Goal: Task Accomplishment & Management: Use online tool/utility

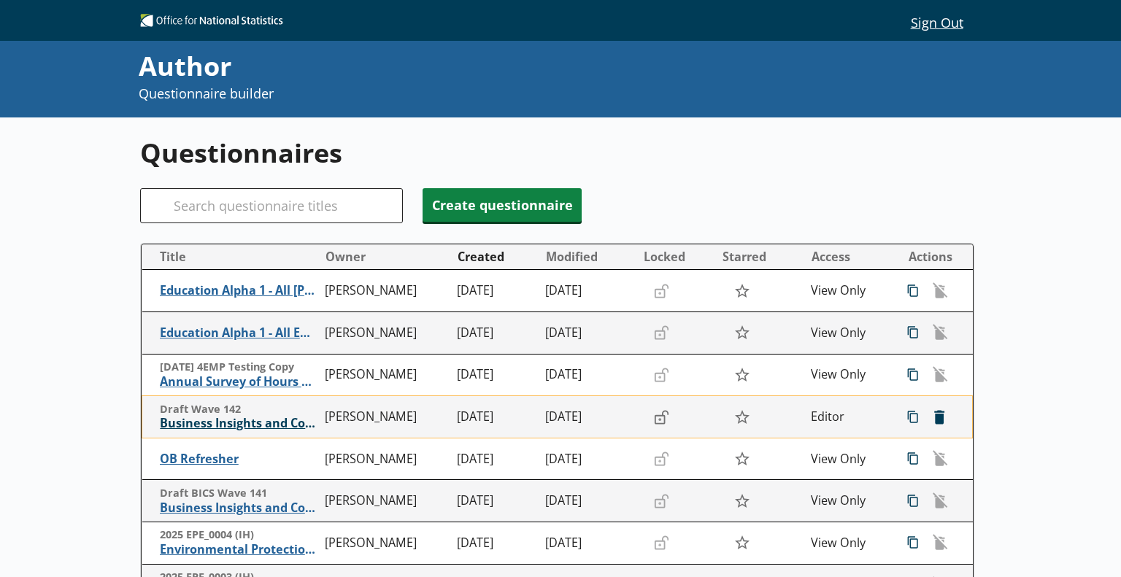
click at [253, 423] on span "Business Insights and Conditions Survey (BICS)" at bounding box center [239, 423] width 158 height 15
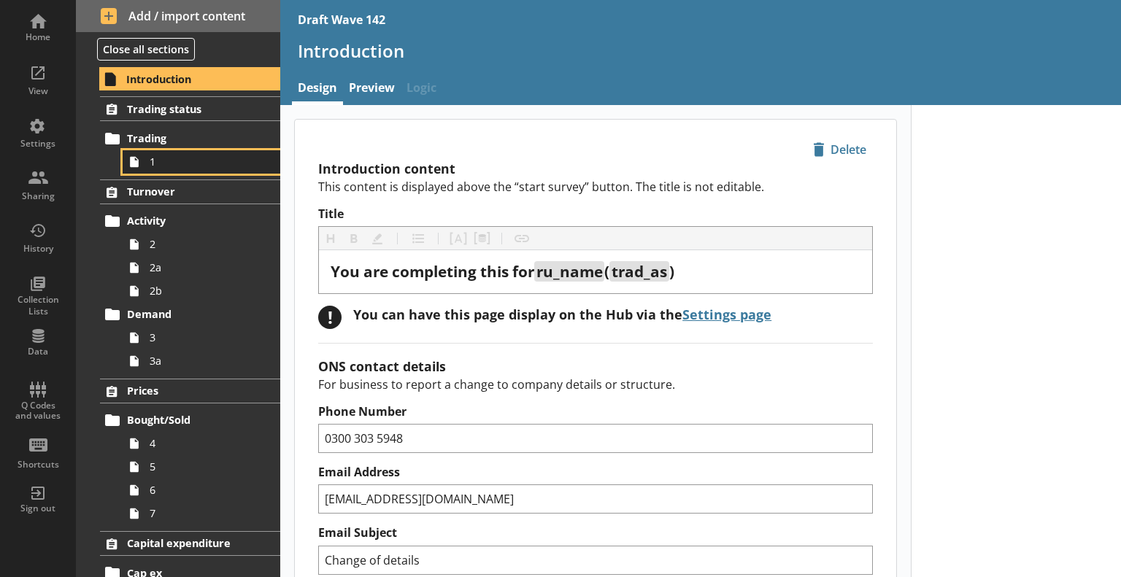
click at [174, 163] on span "1" at bounding box center [205, 162] width 110 height 14
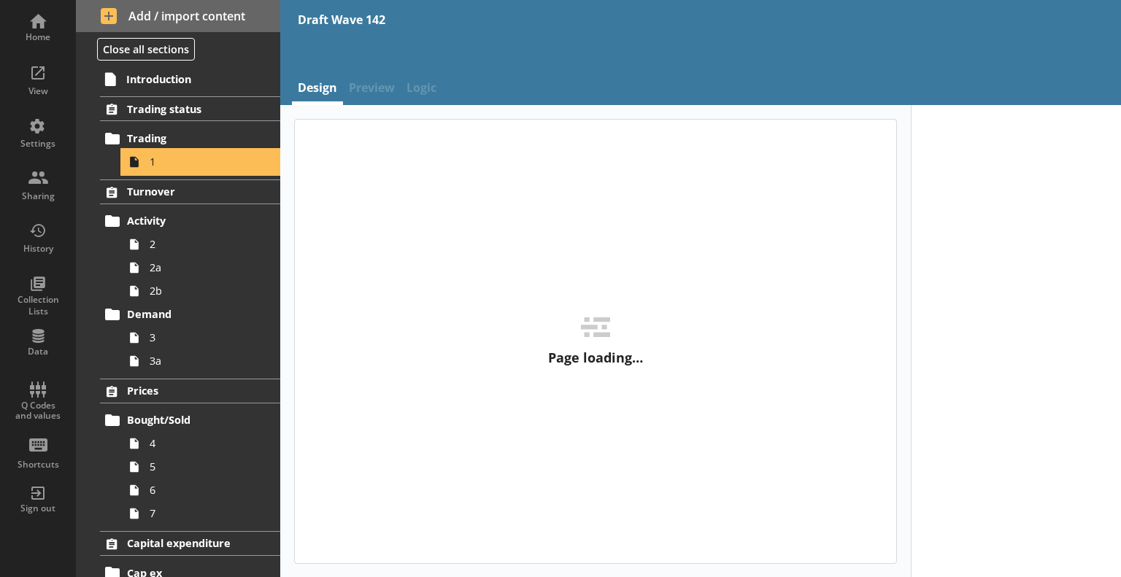
type textarea "x"
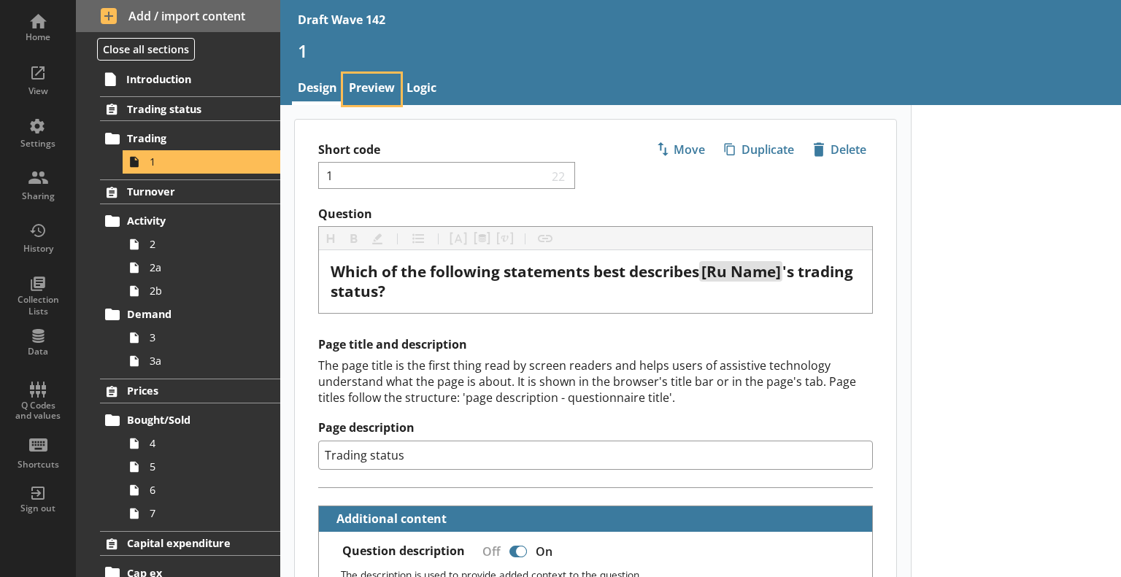
click at [376, 87] on link "Preview" at bounding box center [372, 89] width 58 height 31
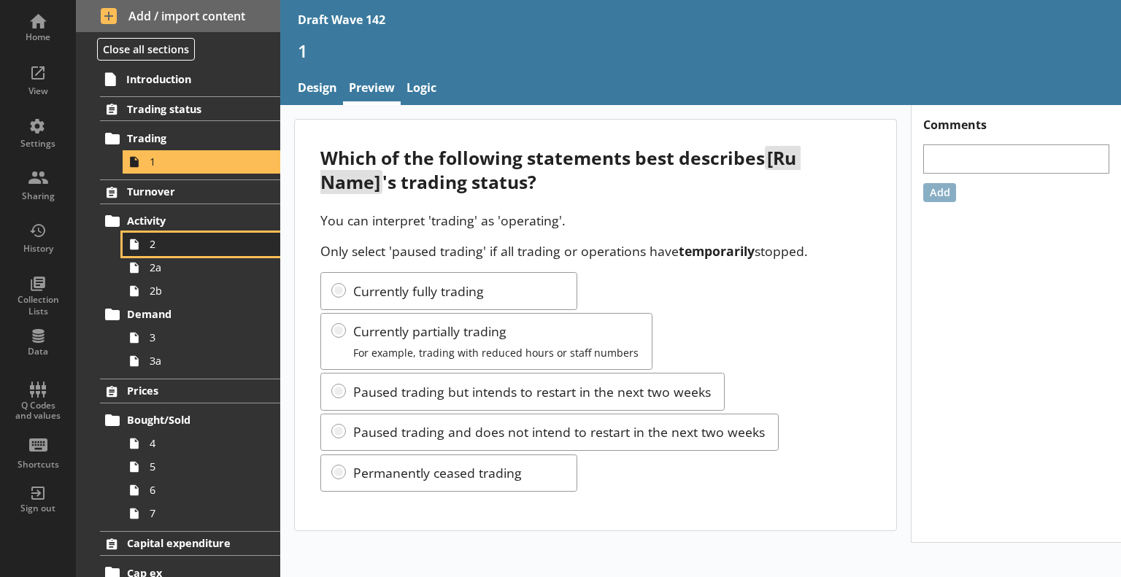
click at [184, 233] on link "2" at bounding box center [202, 244] width 158 height 23
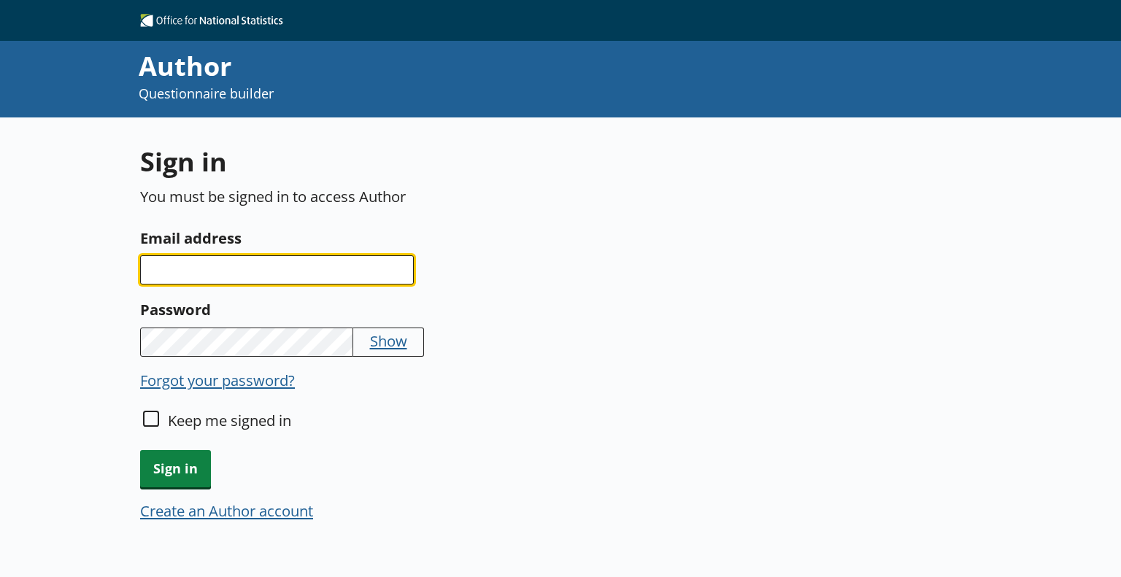
click at [308, 263] on input "Email address" at bounding box center [277, 269] width 274 height 29
type input "[PERSON_NAME][EMAIL_ADDRESS][DOMAIN_NAME]"
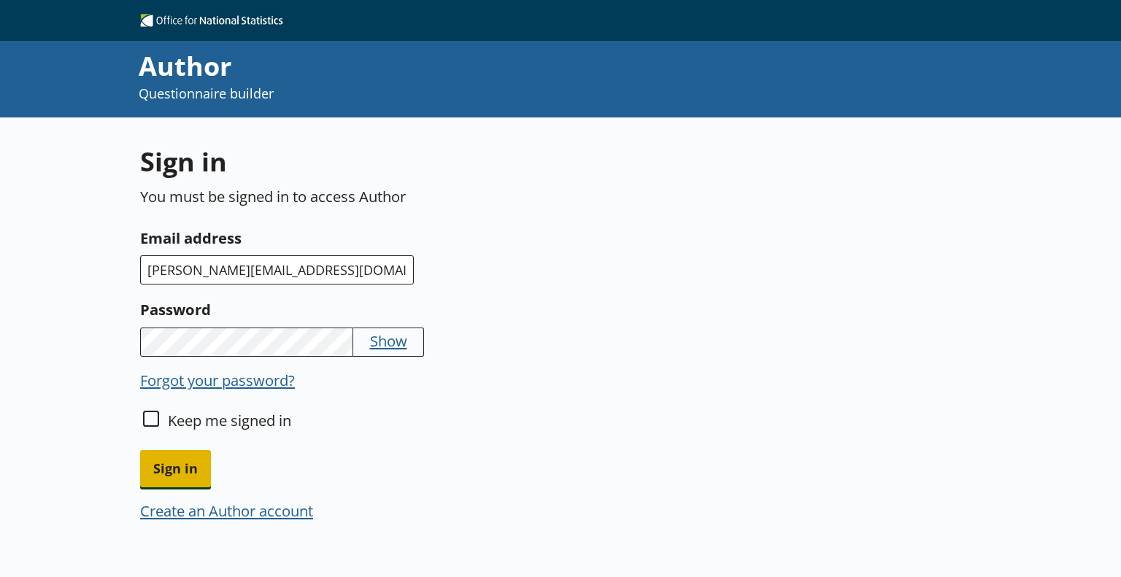
click at [184, 467] on span "Sign in" at bounding box center [175, 468] width 71 height 37
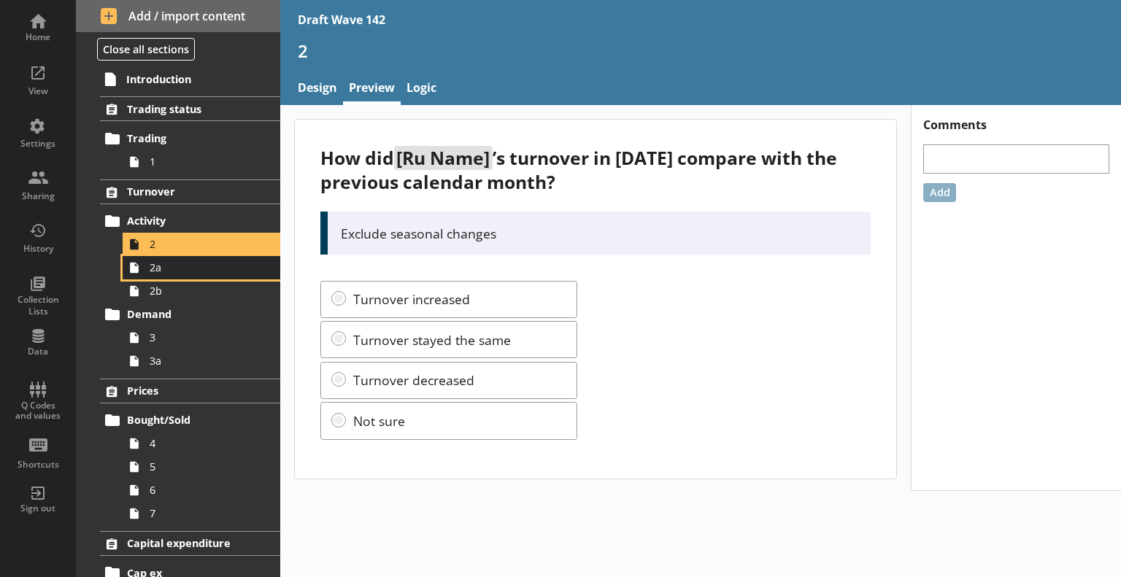
click at [172, 274] on link "2a" at bounding box center [202, 267] width 158 height 23
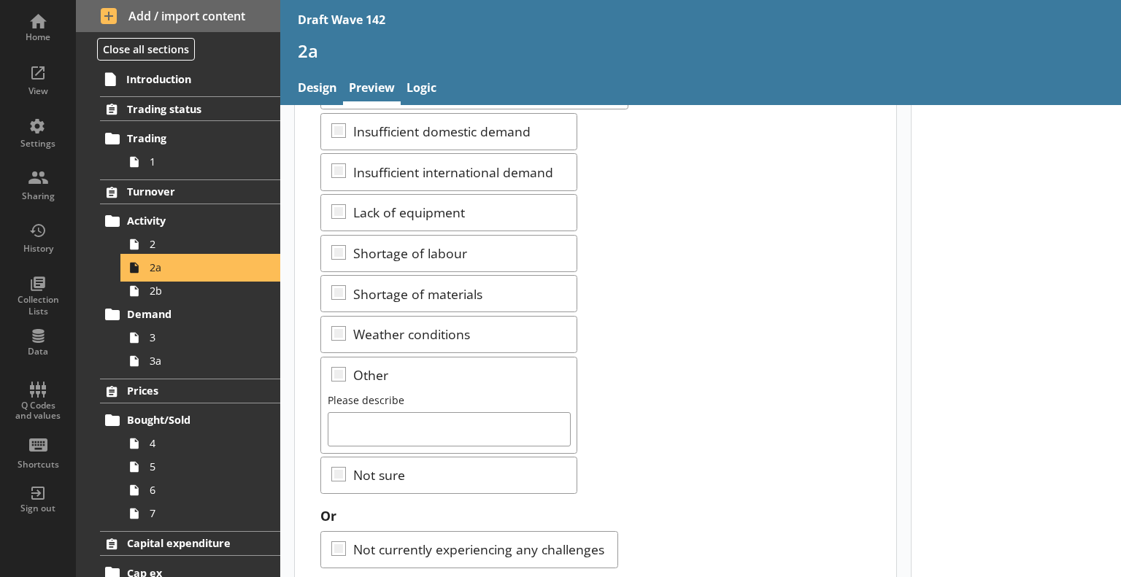
scroll to position [403, 0]
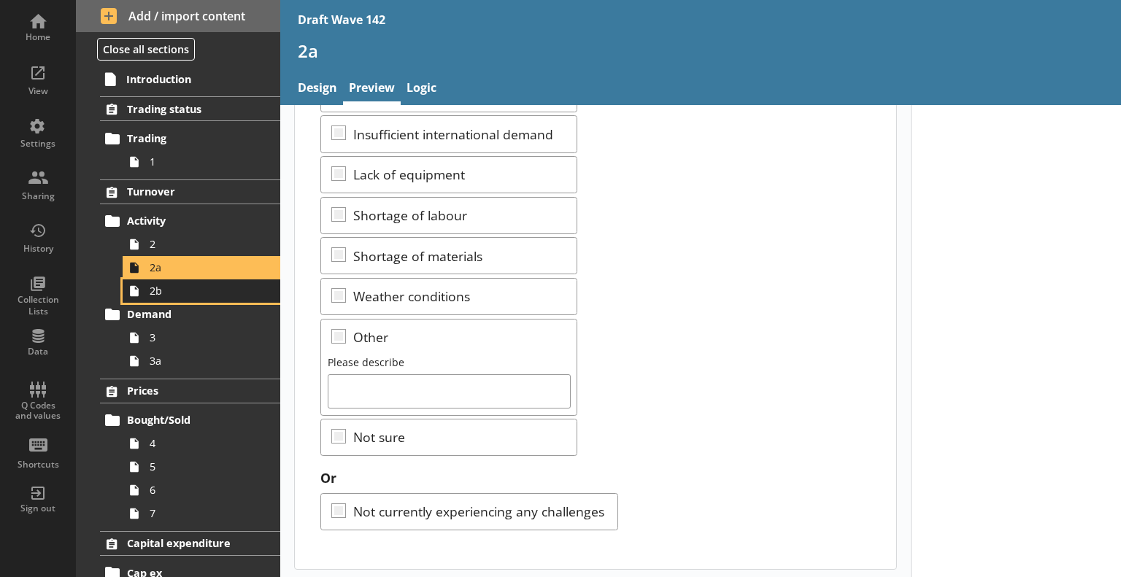
click at [187, 293] on span "2b" at bounding box center [205, 291] width 110 height 14
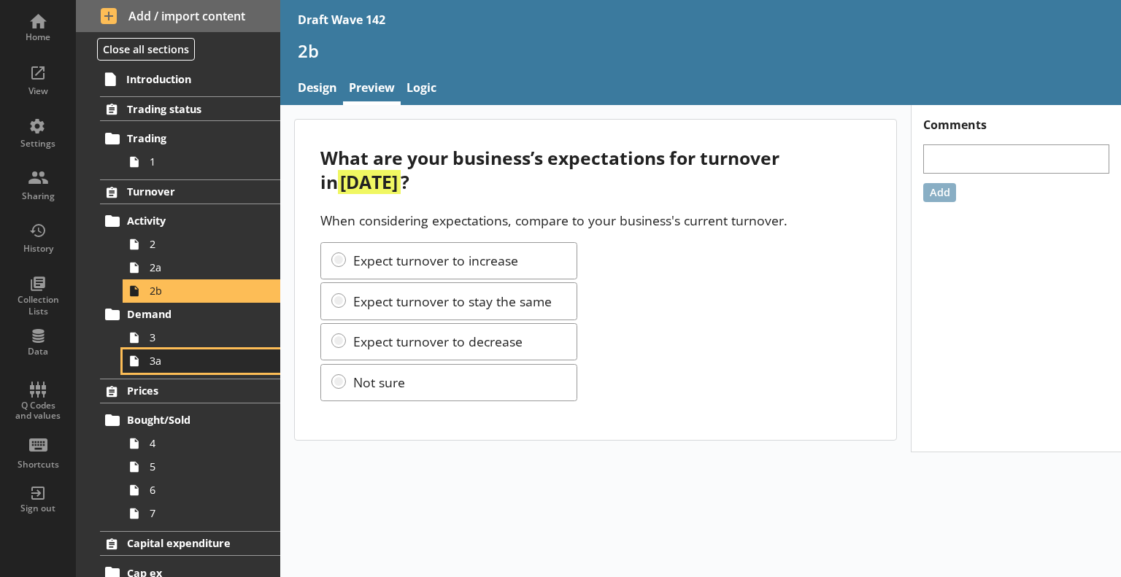
click at [169, 350] on link "3a" at bounding box center [202, 361] width 158 height 23
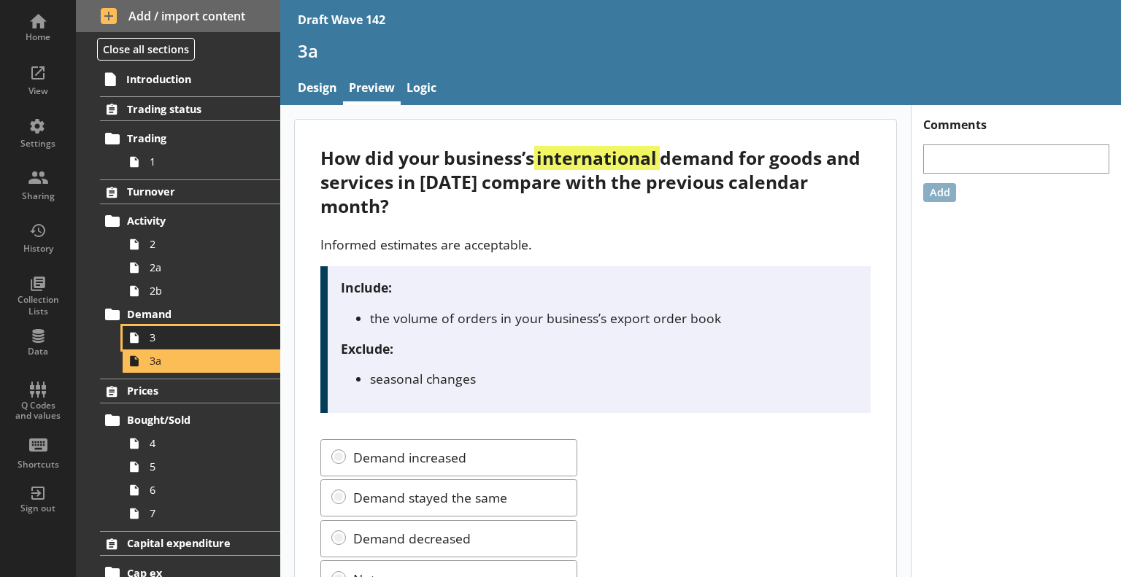
click at [174, 341] on span "3" at bounding box center [205, 338] width 110 height 14
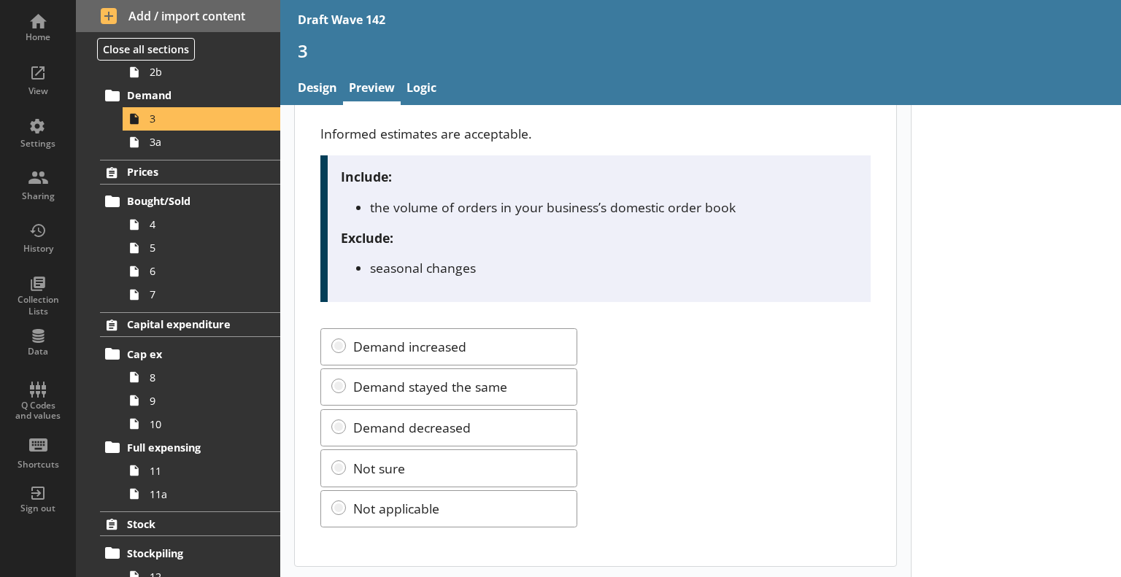
scroll to position [111, 0]
click at [190, 143] on span "3a" at bounding box center [205, 142] width 110 height 14
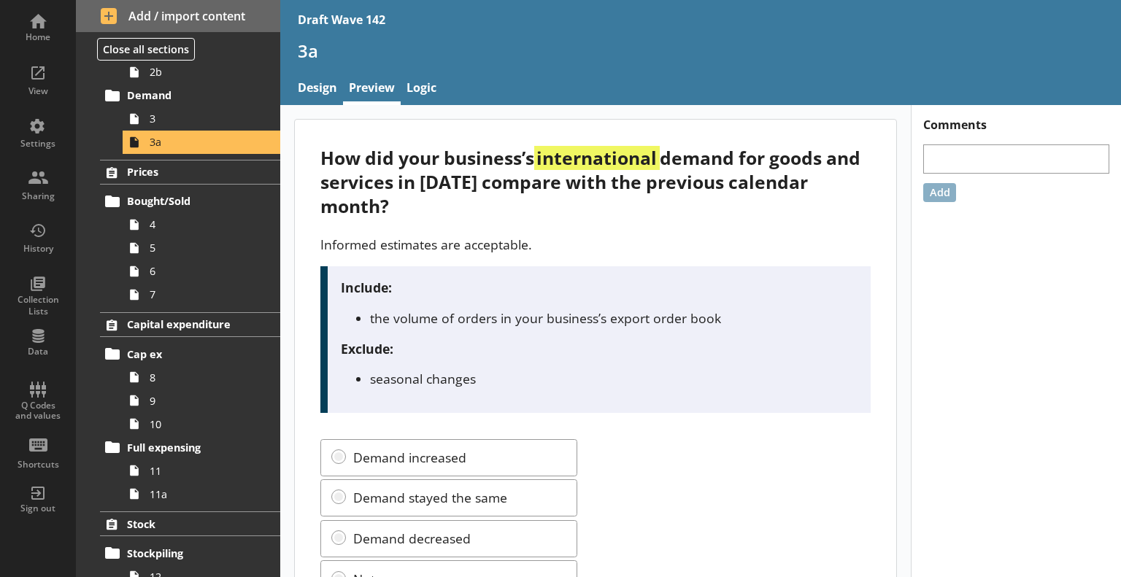
scroll to position [111, 0]
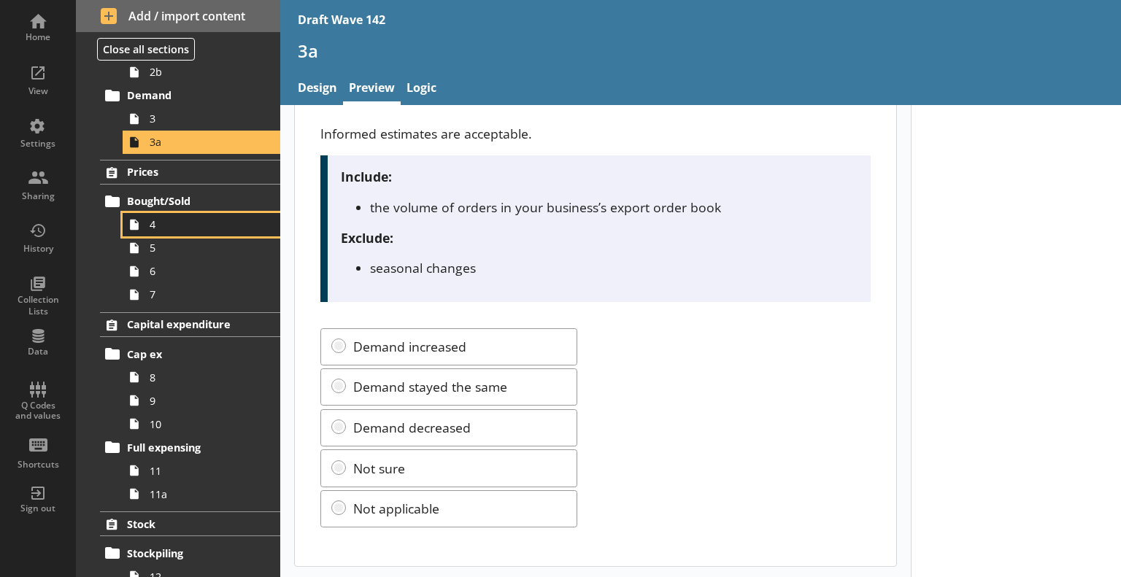
click at [172, 233] on link "4" at bounding box center [202, 224] width 158 height 23
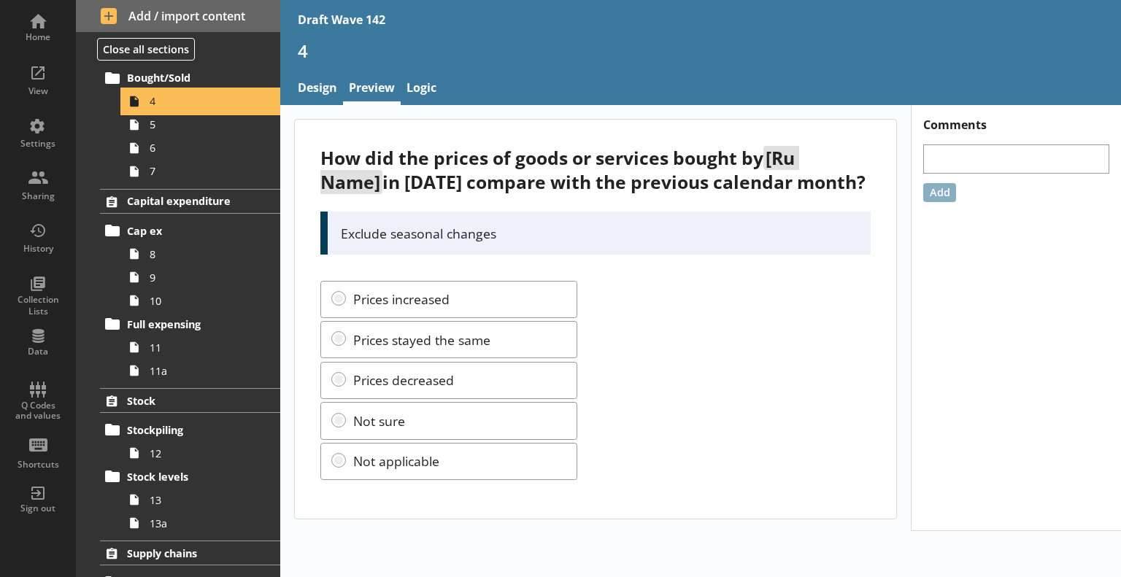
scroll to position [365, 0]
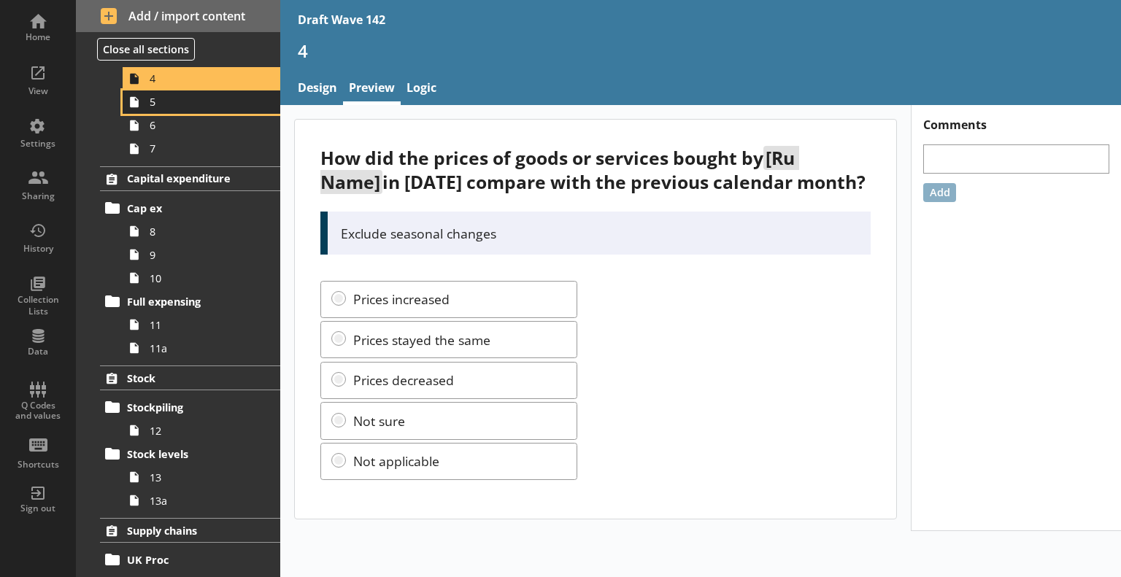
click at [175, 103] on span "5" at bounding box center [205, 102] width 110 height 14
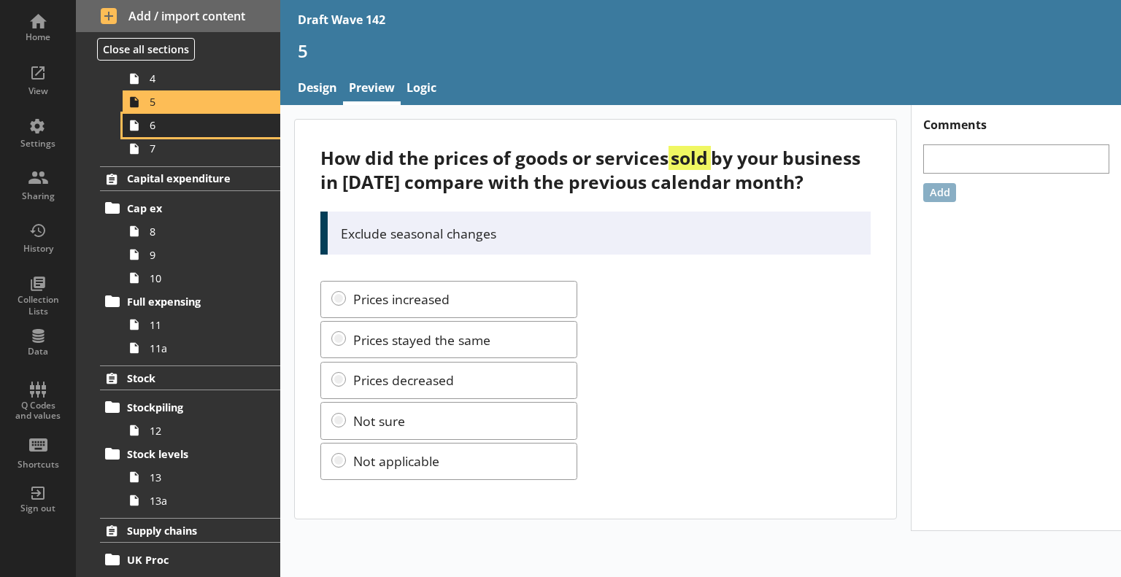
click at [210, 134] on link "6" at bounding box center [202, 125] width 158 height 23
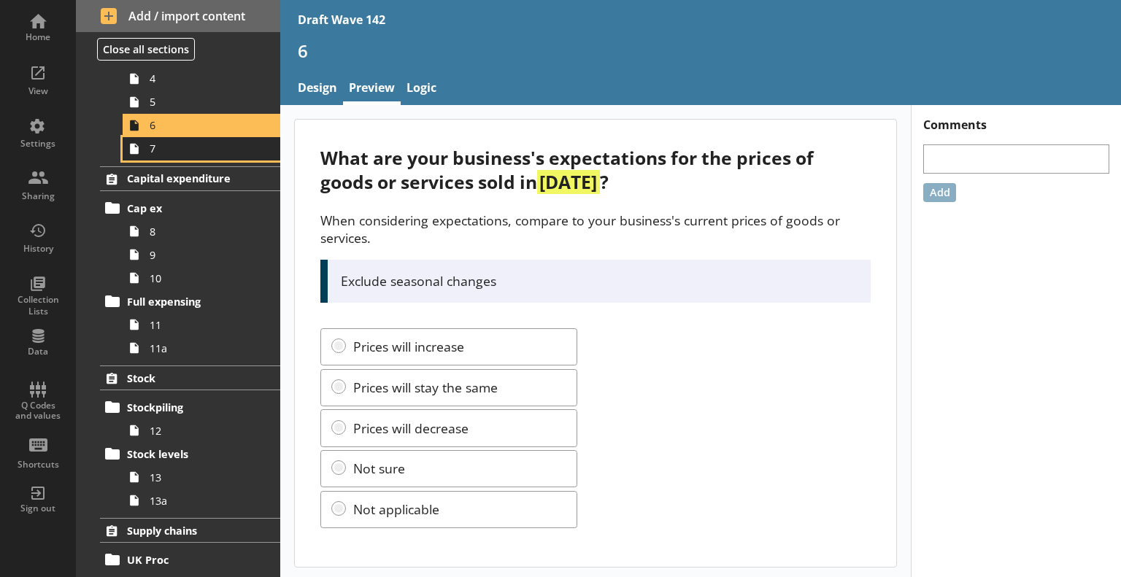
click at [171, 147] on span "7" at bounding box center [205, 149] width 110 height 14
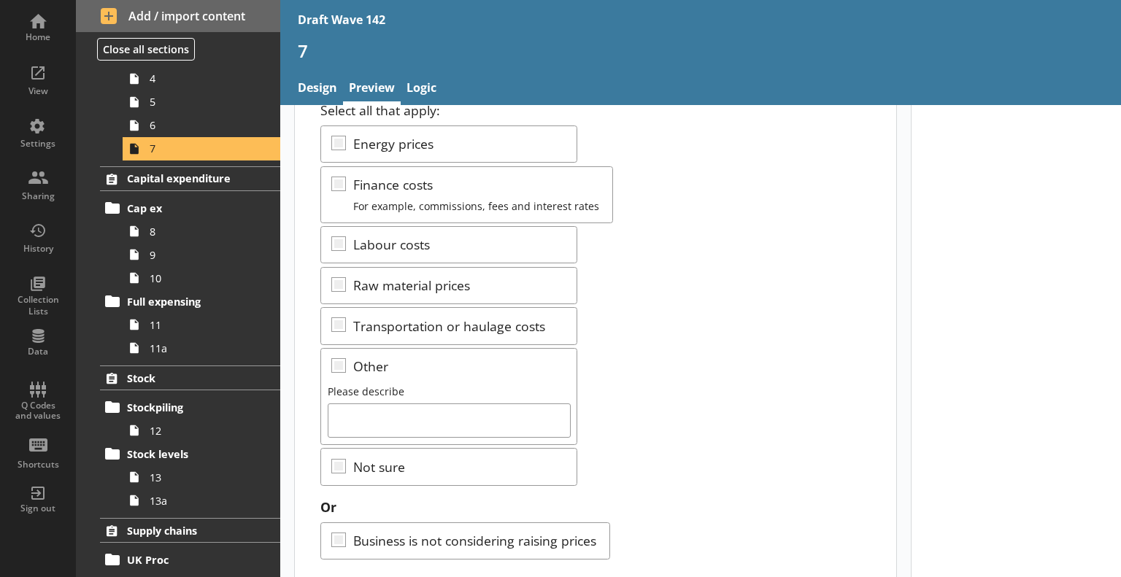
scroll to position [141, 0]
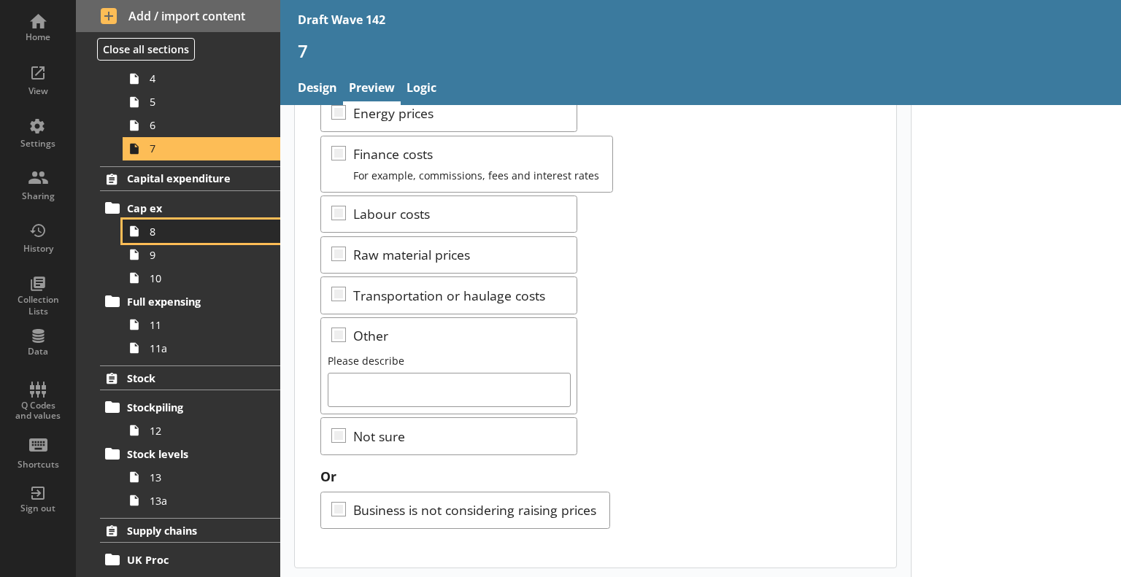
click at [166, 234] on span "8" at bounding box center [205, 232] width 110 height 14
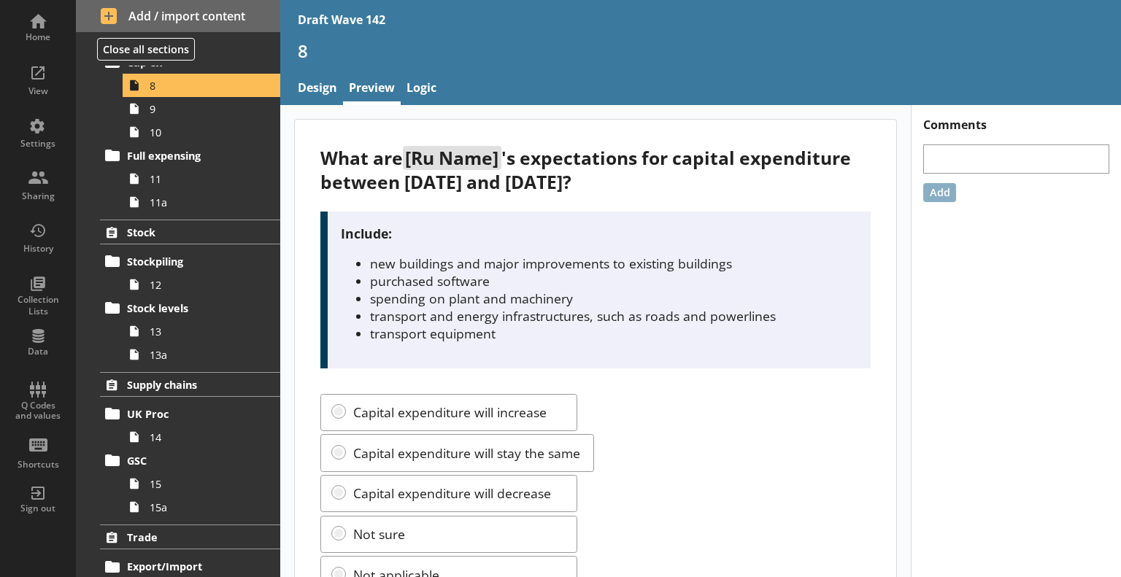
scroll to position [66, 0]
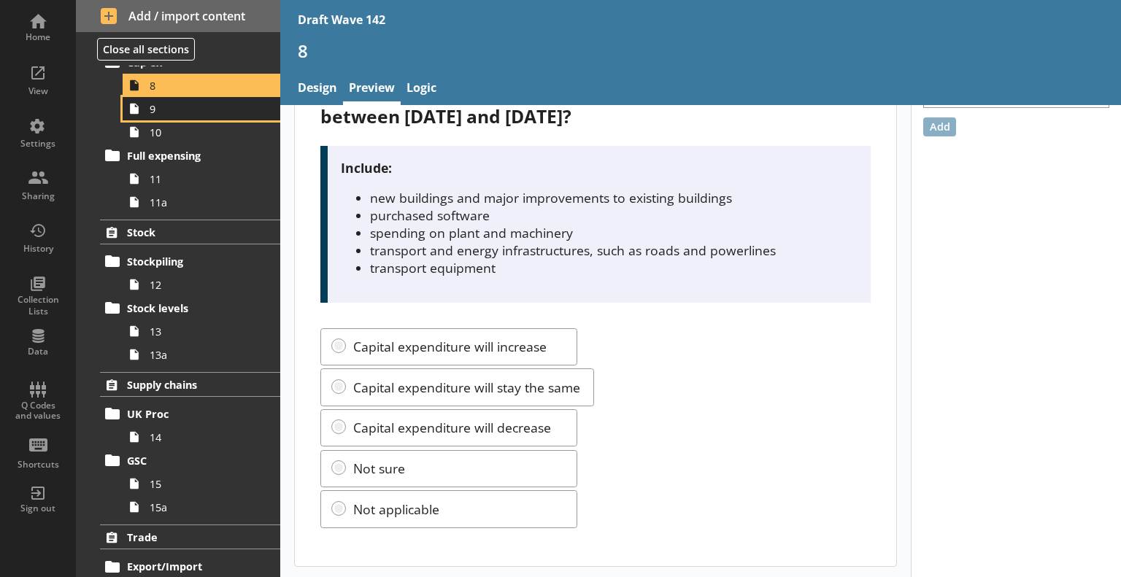
click at [187, 110] on span "9" at bounding box center [205, 109] width 110 height 14
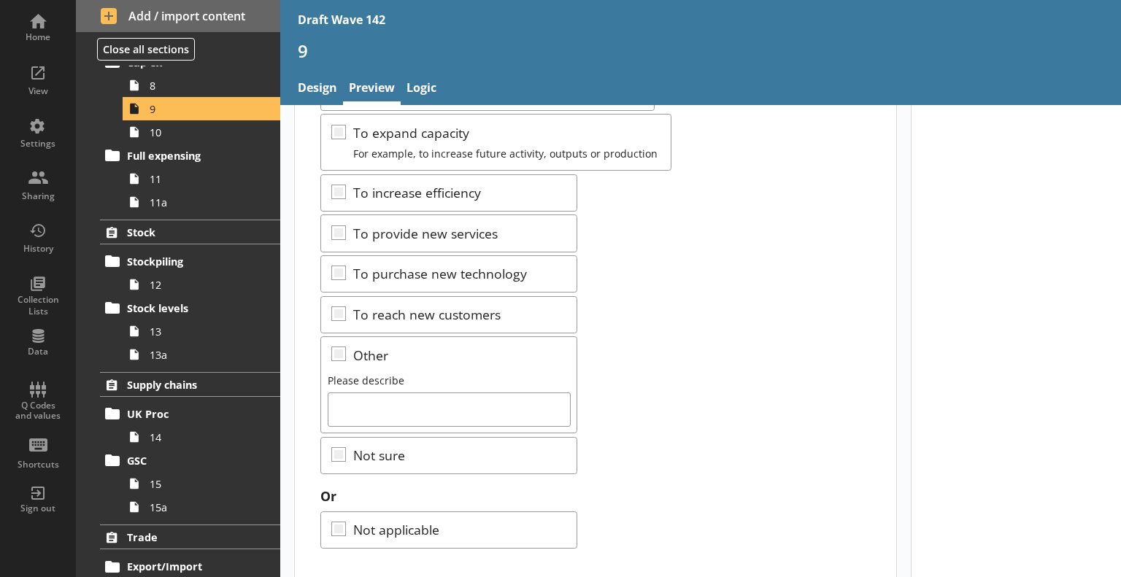
scroll to position [201, 0]
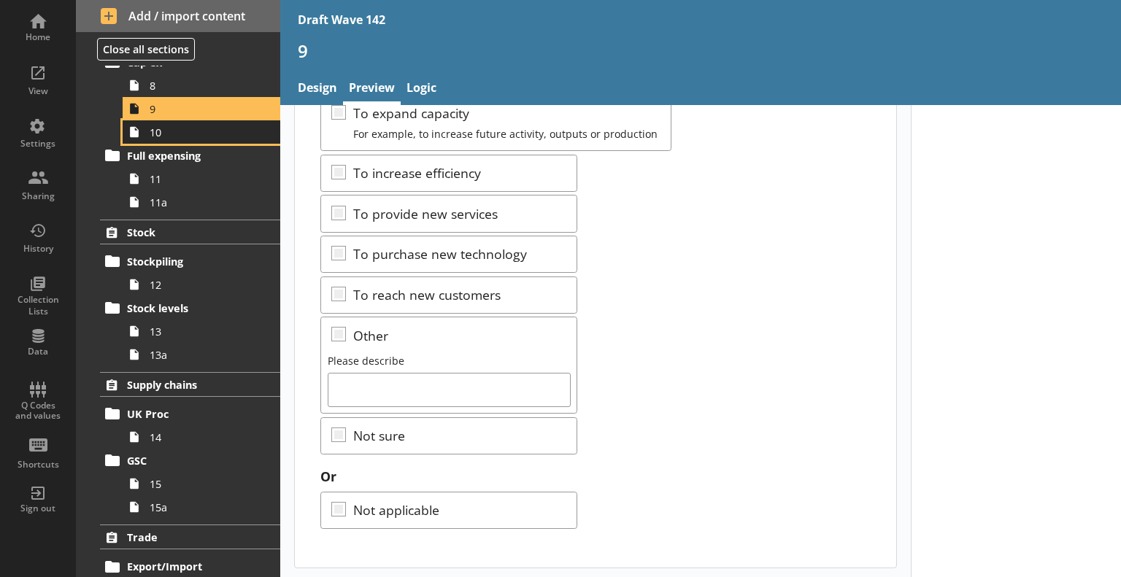
click at [220, 131] on span "10" at bounding box center [205, 133] width 110 height 14
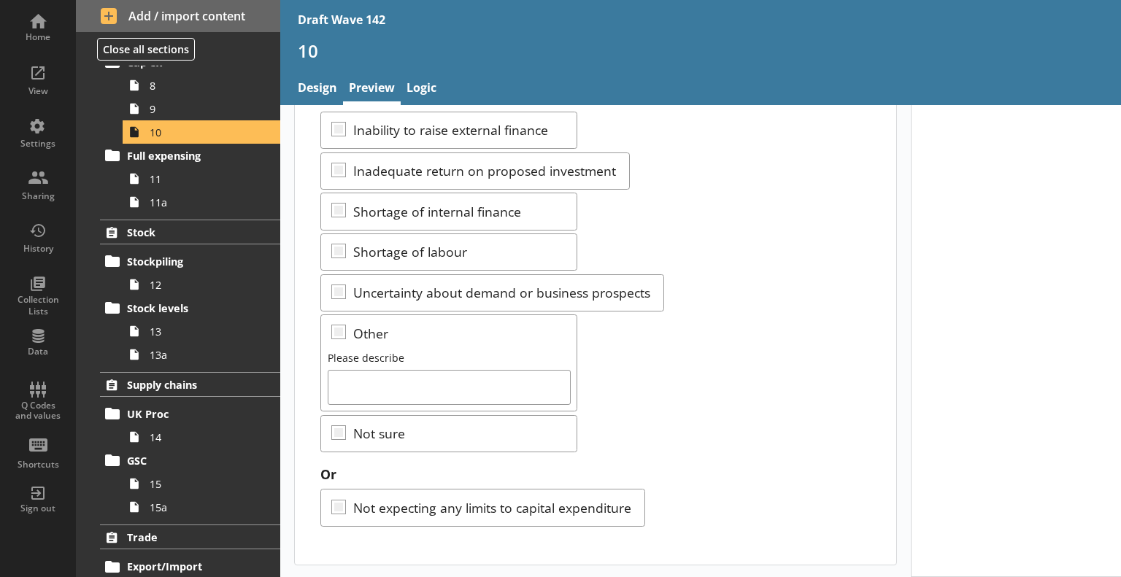
scroll to position [146, 0]
click at [199, 182] on span "11" at bounding box center [205, 179] width 110 height 14
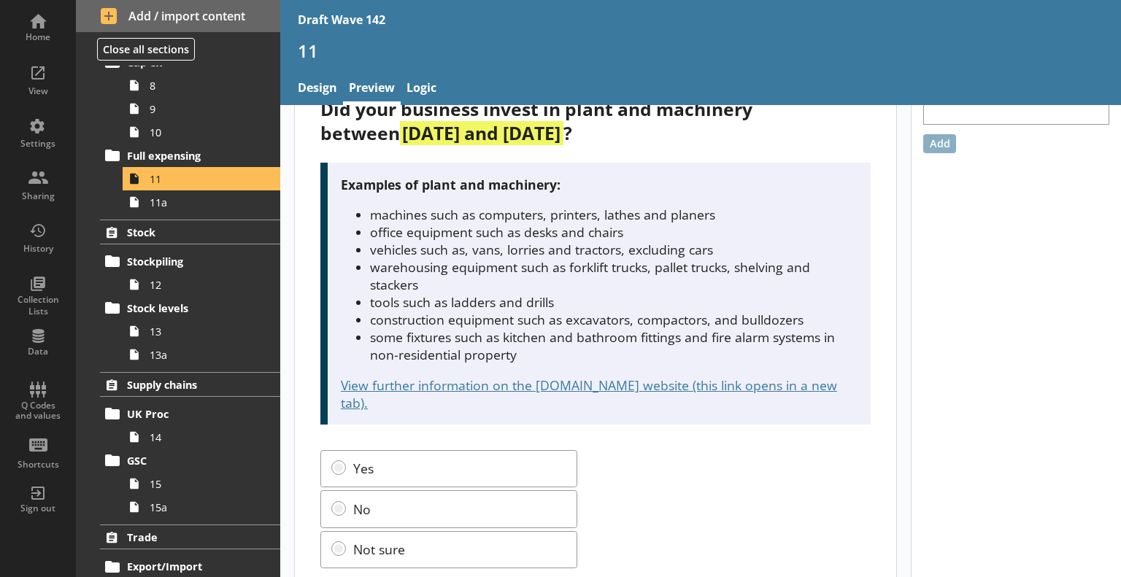
scroll to position [73, 0]
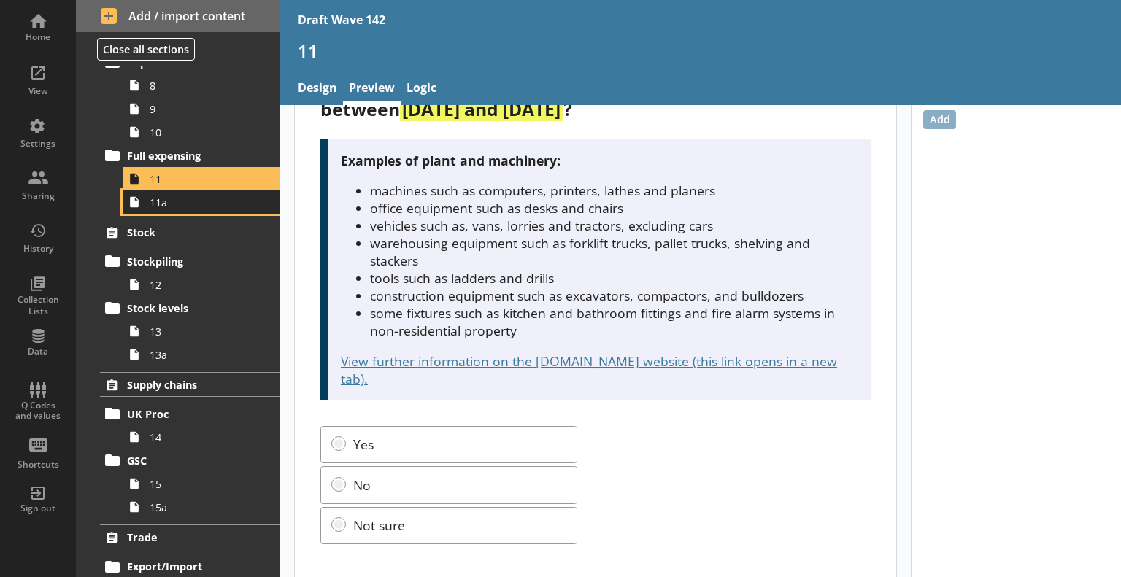
click at [210, 201] on span "11a" at bounding box center [205, 203] width 110 height 14
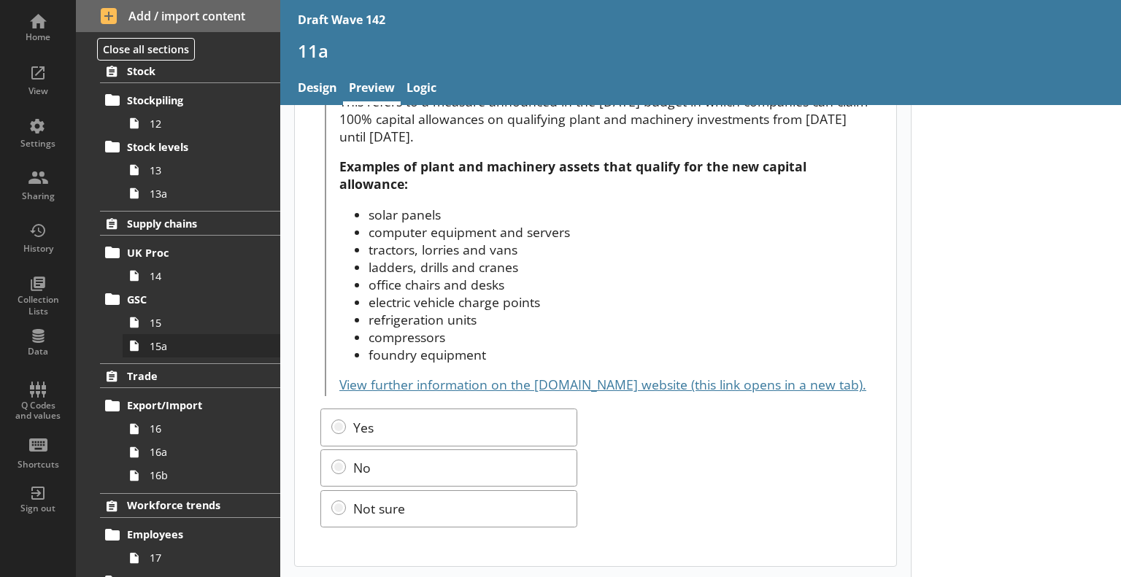
scroll to position [657, 0]
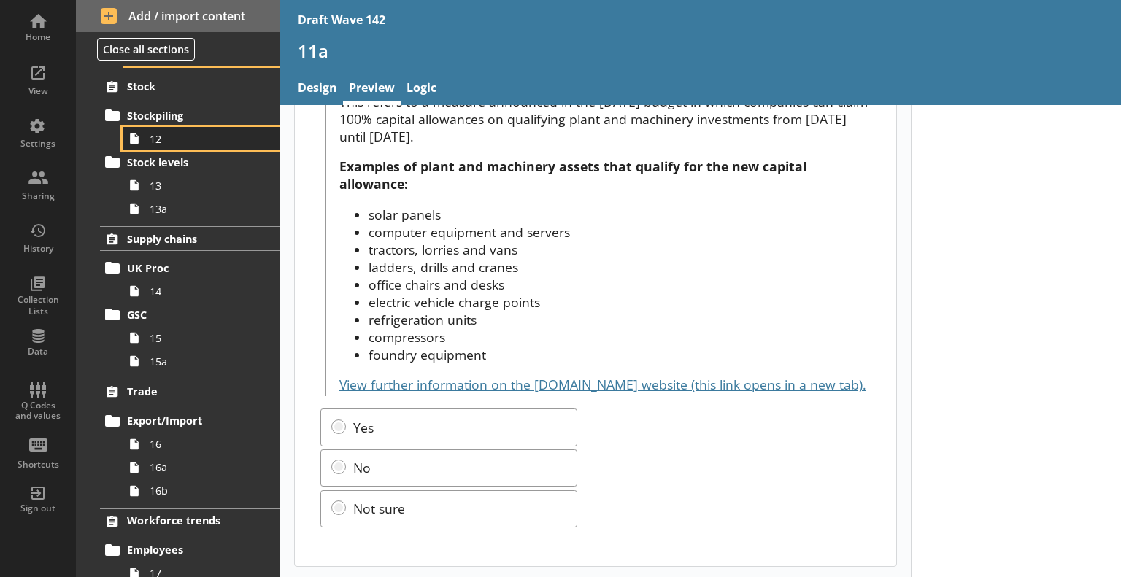
click at [155, 134] on span "12" at bounding box center [205, 139] width 110 height 14
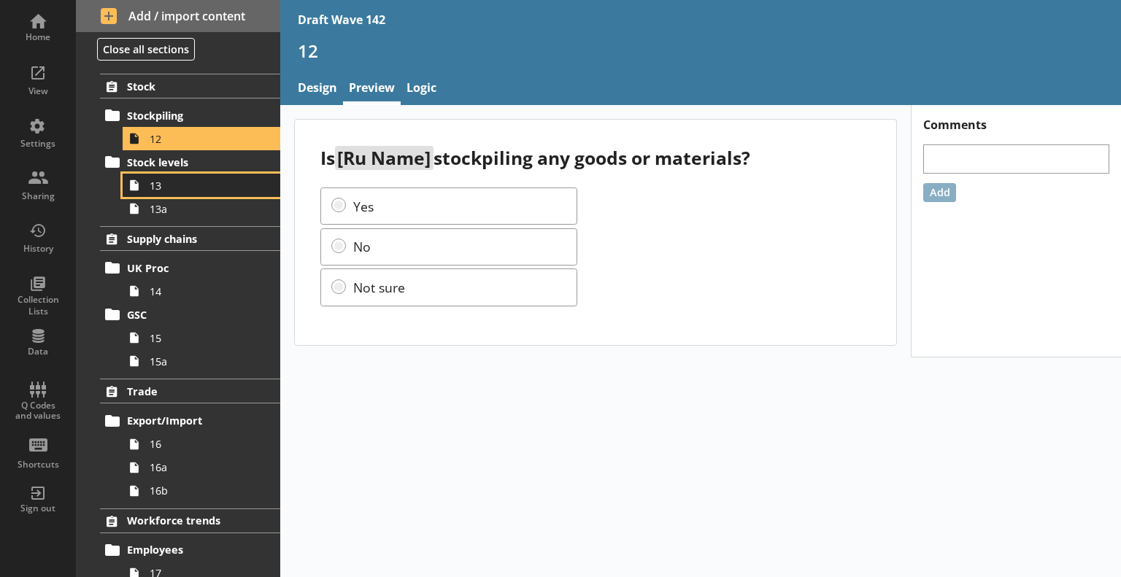
click at [214, 187] on span "13" at bounding box center [205, 186] width 110 height 14
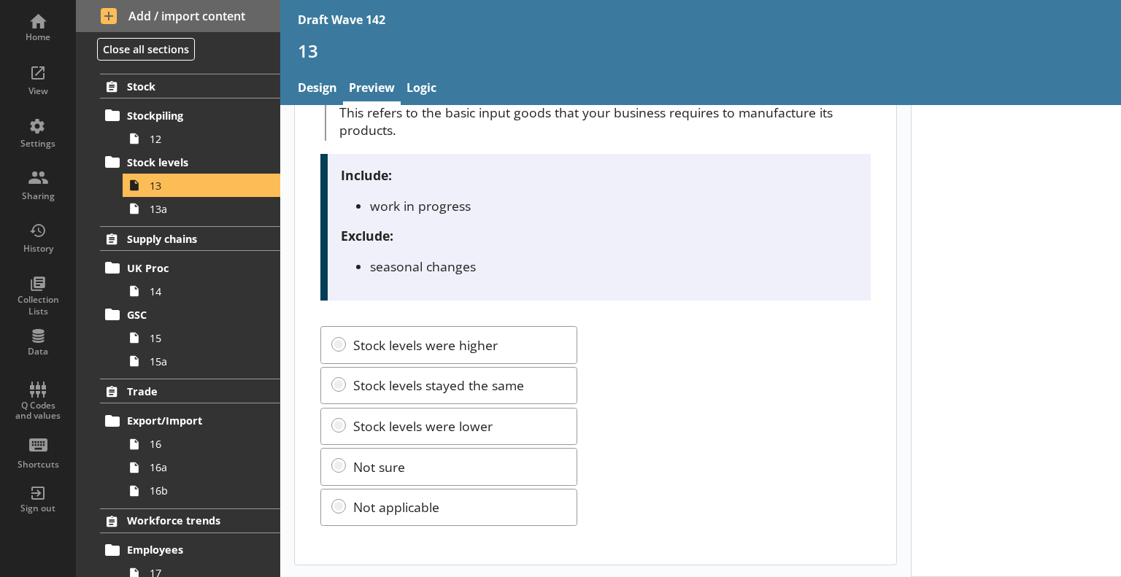
scroll to position [163, 0]
click at [196, 202] on span "13a" at bounding box center [205, 209] width 110 height 14
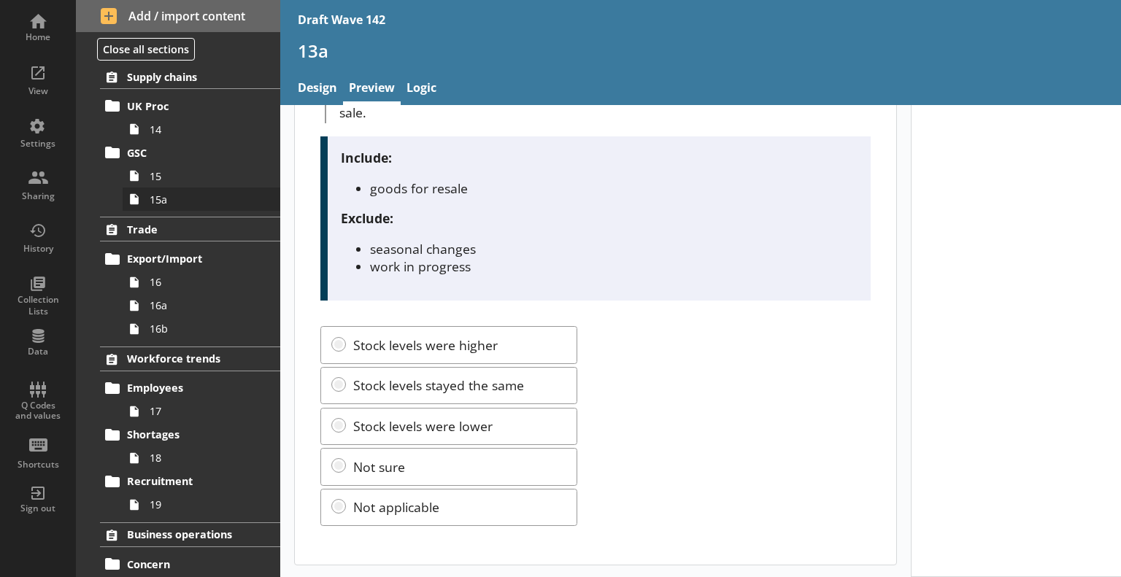
scroll to position [803, 0]
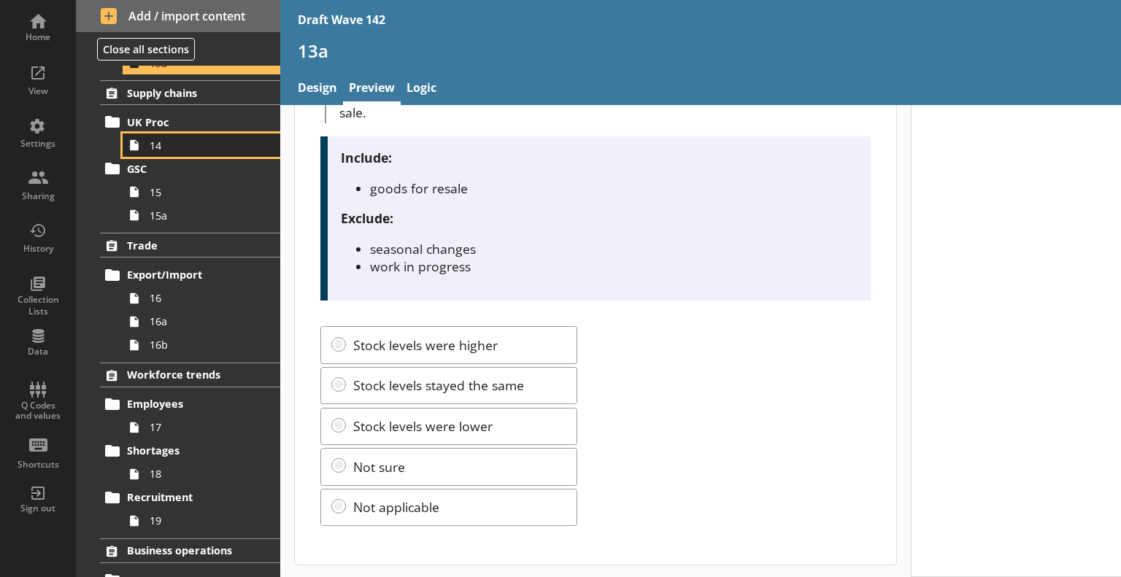
click at [177, 145] on span "14" at bounding box center [205, 146] width 110 height 14
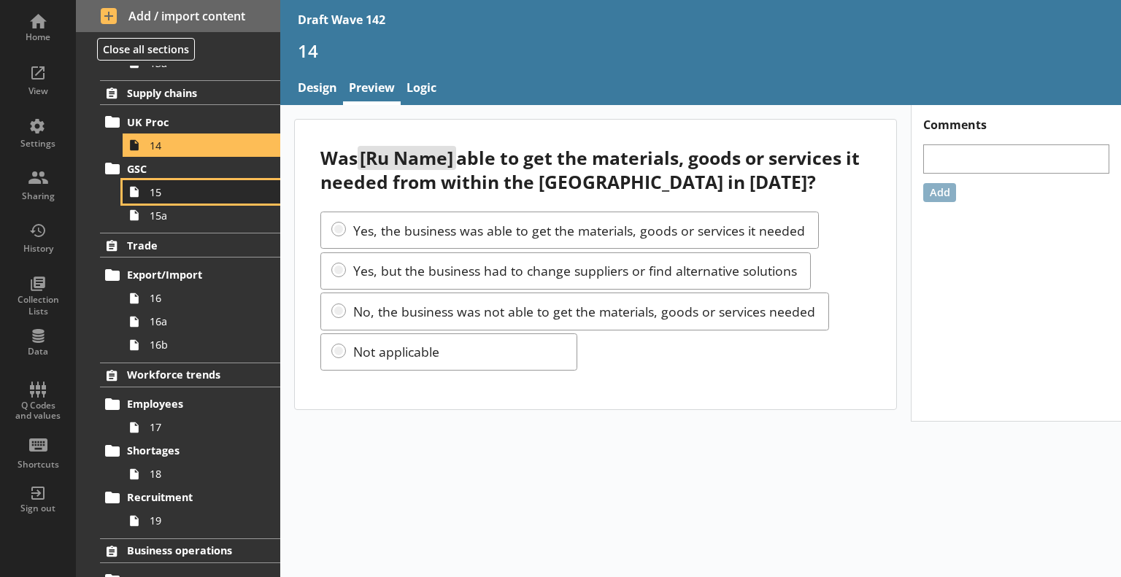
click at [160, 198] on link "15" at bounding box center [202, 191] width 158 height 23
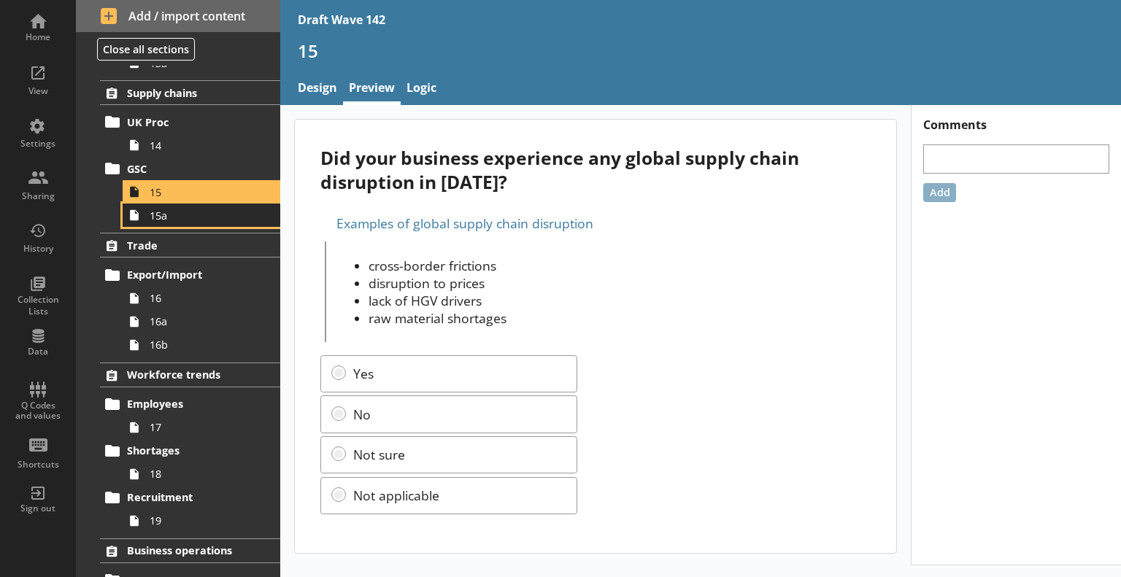
click at [208, 217] on span "15a" at bounding box center [205, 216] width 110 height 14
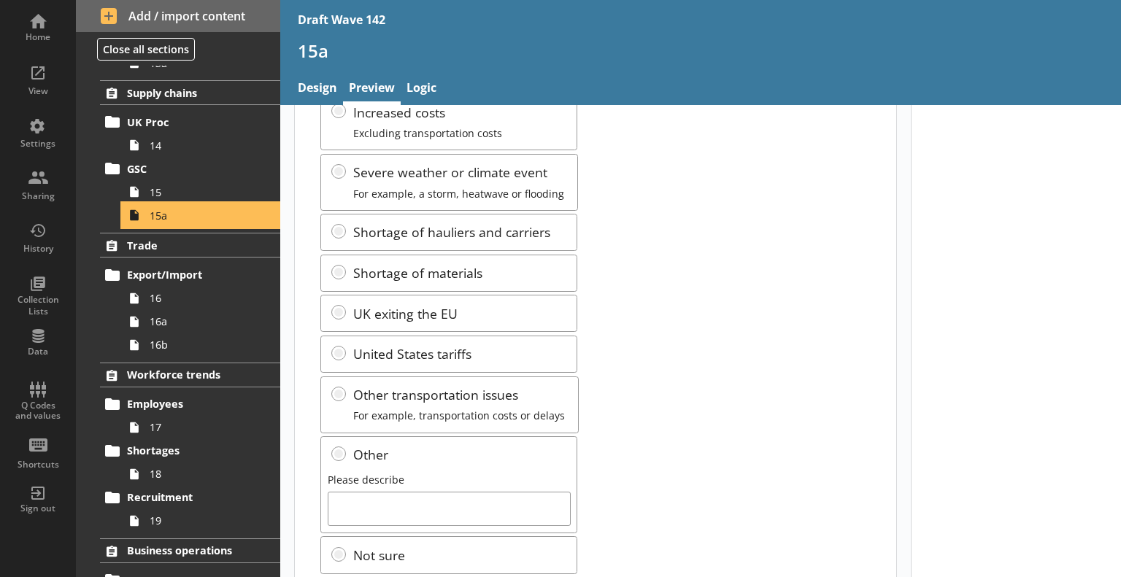
scroll to position [263, 0]
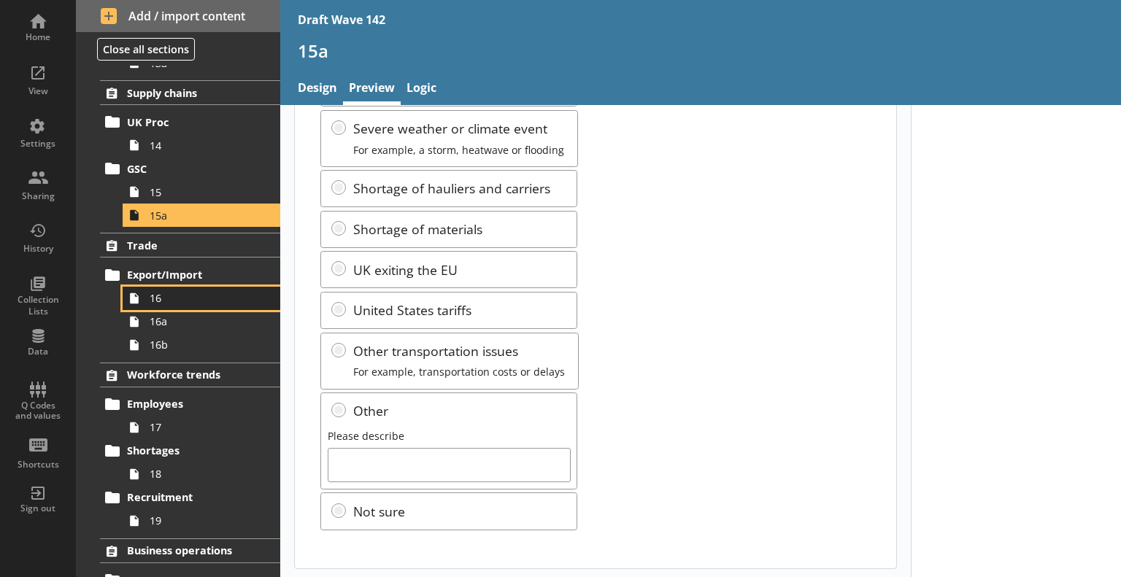
click at [195, 294] on span "16" at bounding box center [205, 298] width 110 height 14
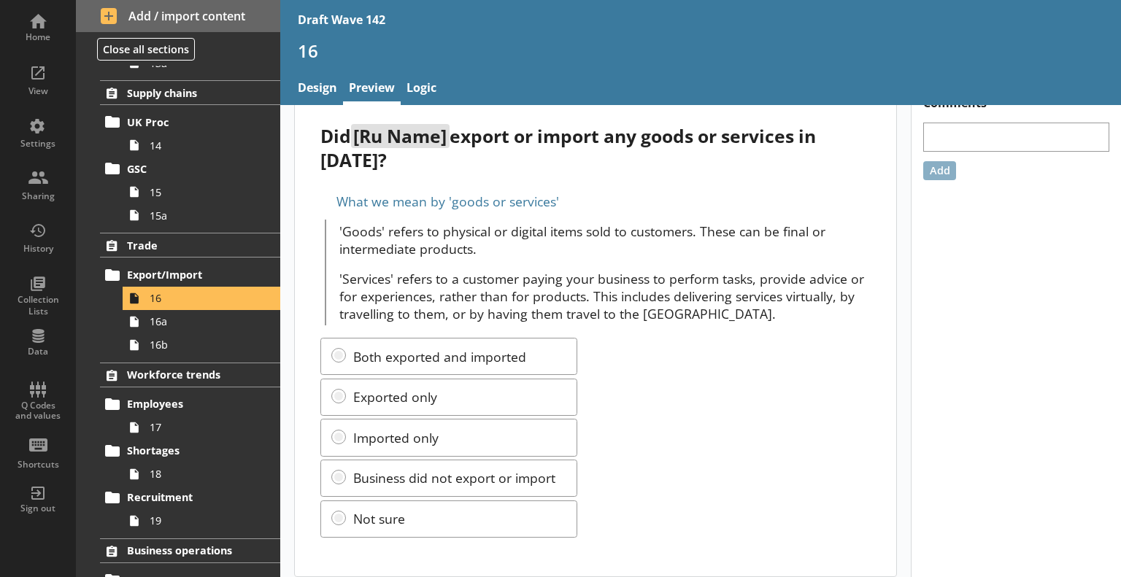
scroll to position [31, 0]
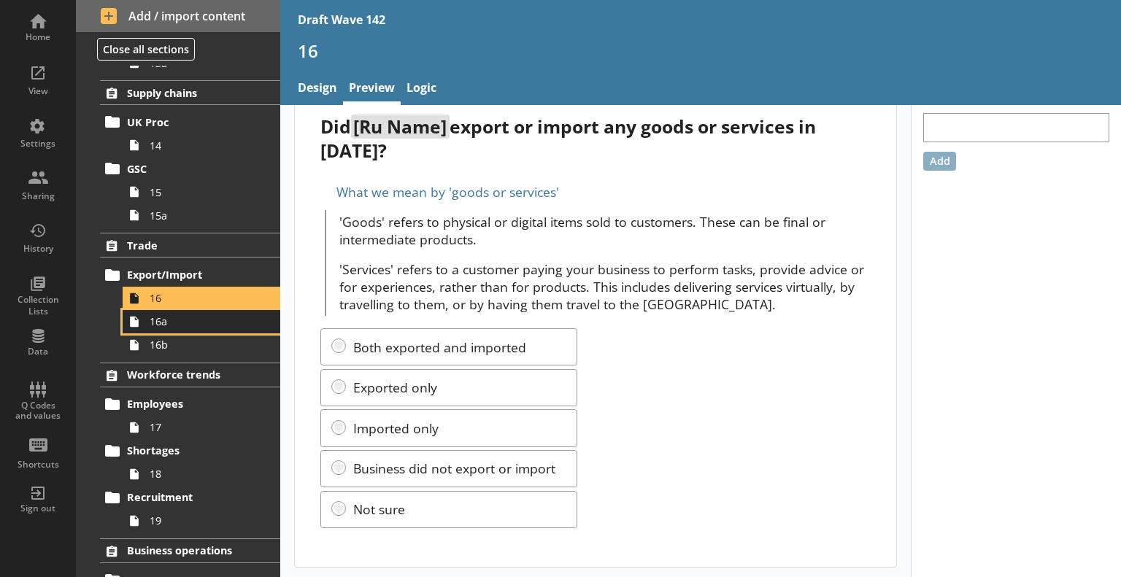
click at [177, 321] on span "16a" at bounding box center [205, 322] width 110 height 14
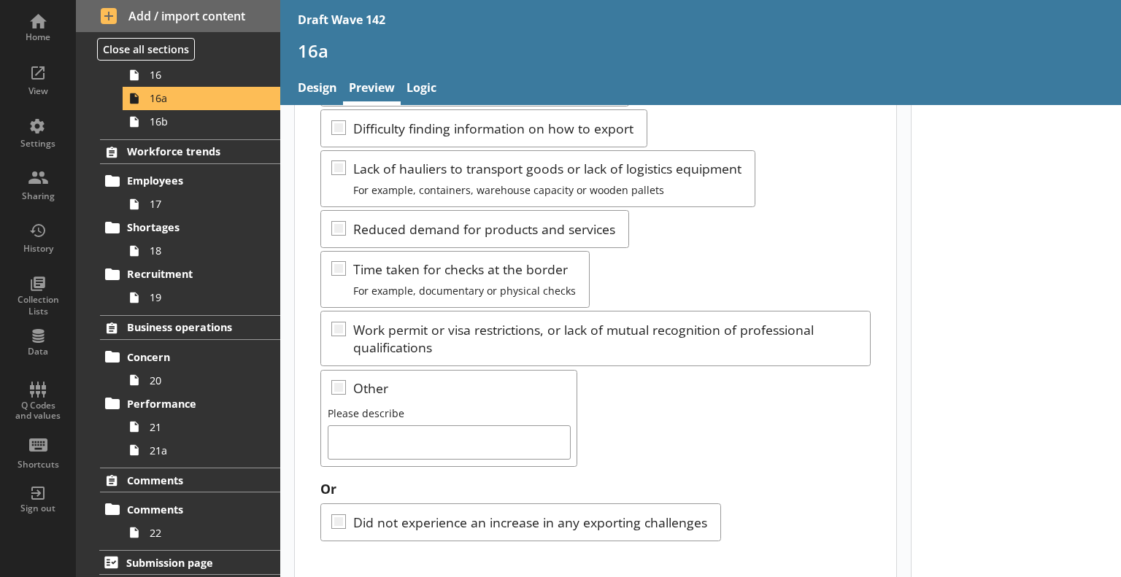
scroll to position [546, 0]
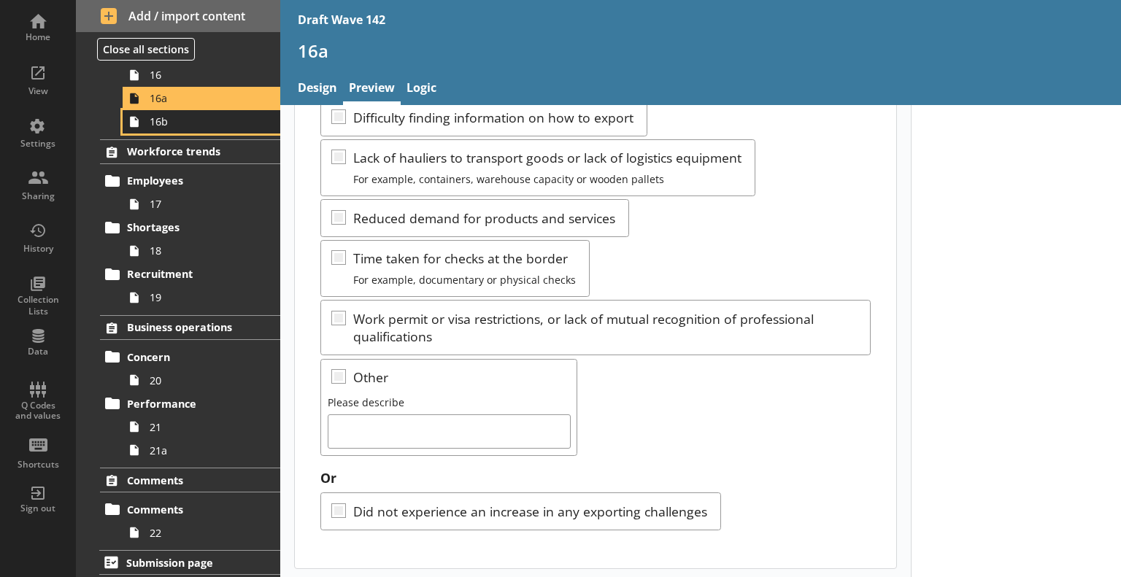
click at [192, 118] on span "16b" at bounding box center [205, 122] width 110 height 14
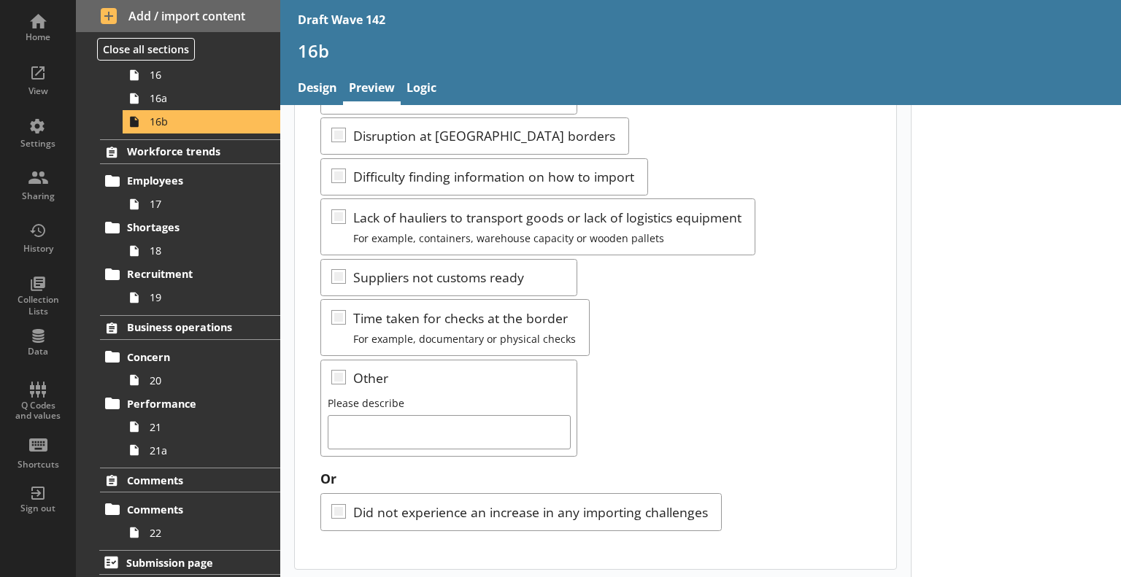
scroll to position [447, 0]
click at [166, 199] on span "17" at bounding box center [205, 204] width 110 height 14
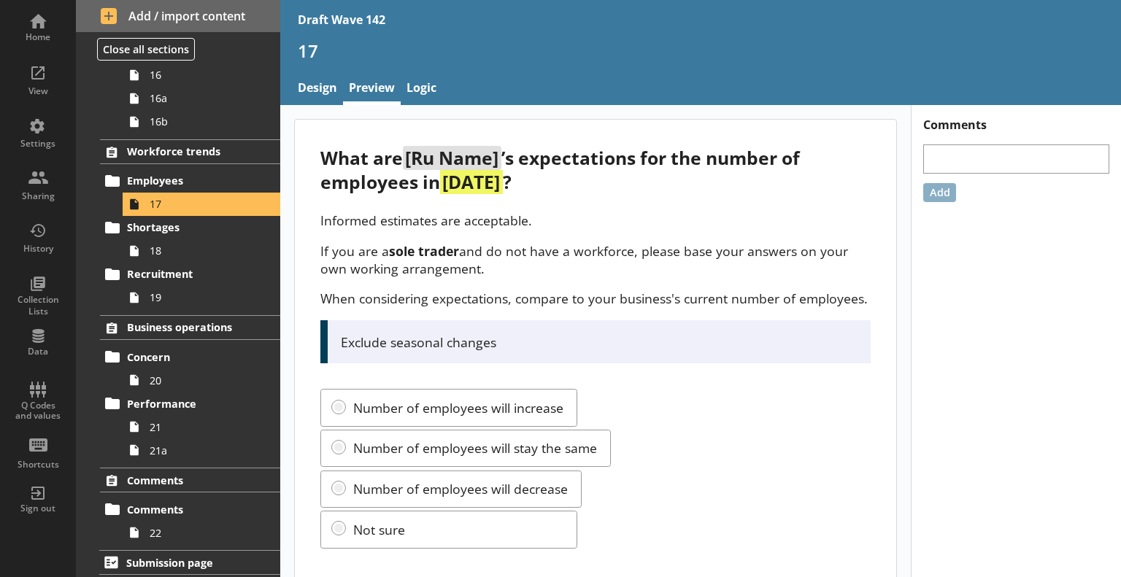
scroll to position [38, 0]
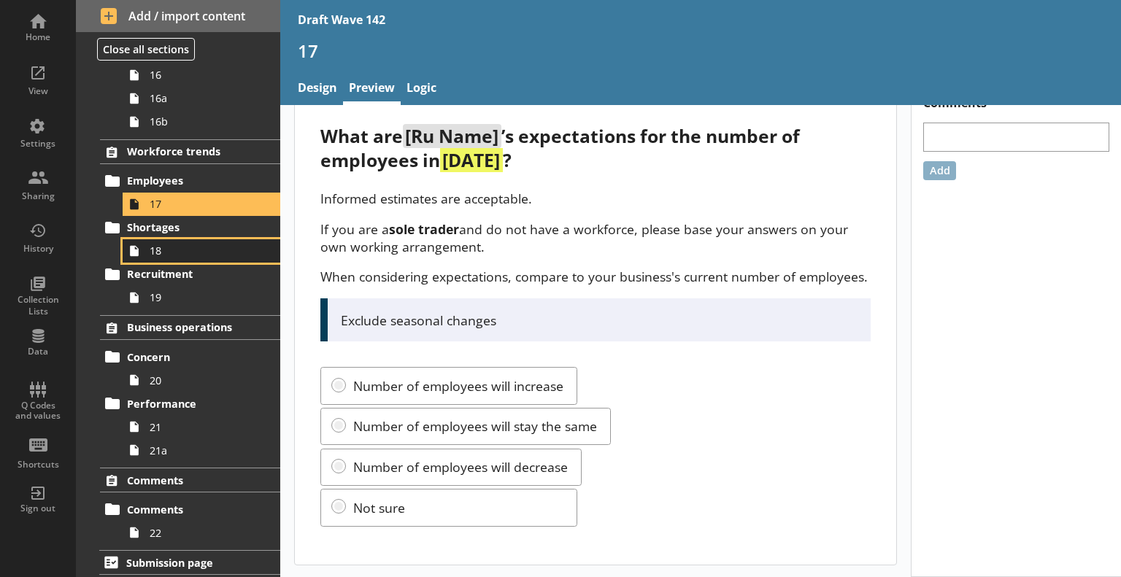
click at [199, 252] on span "18" at bounding box center [205, 251] width 110 height 14
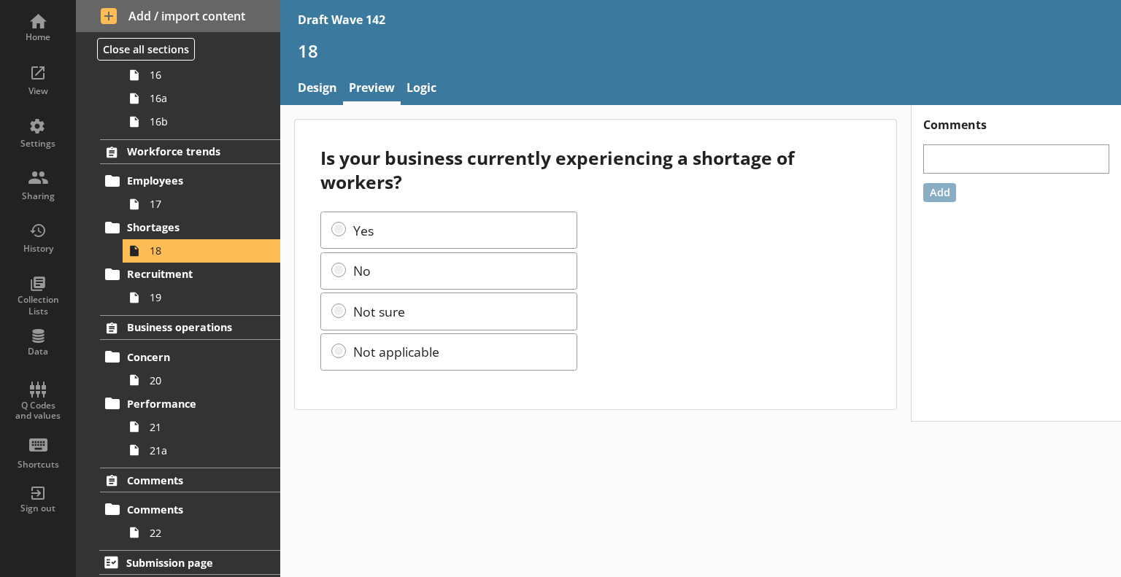
click at [198, 299] on span "19" at bounding box center [205, 297] width 110 height 14
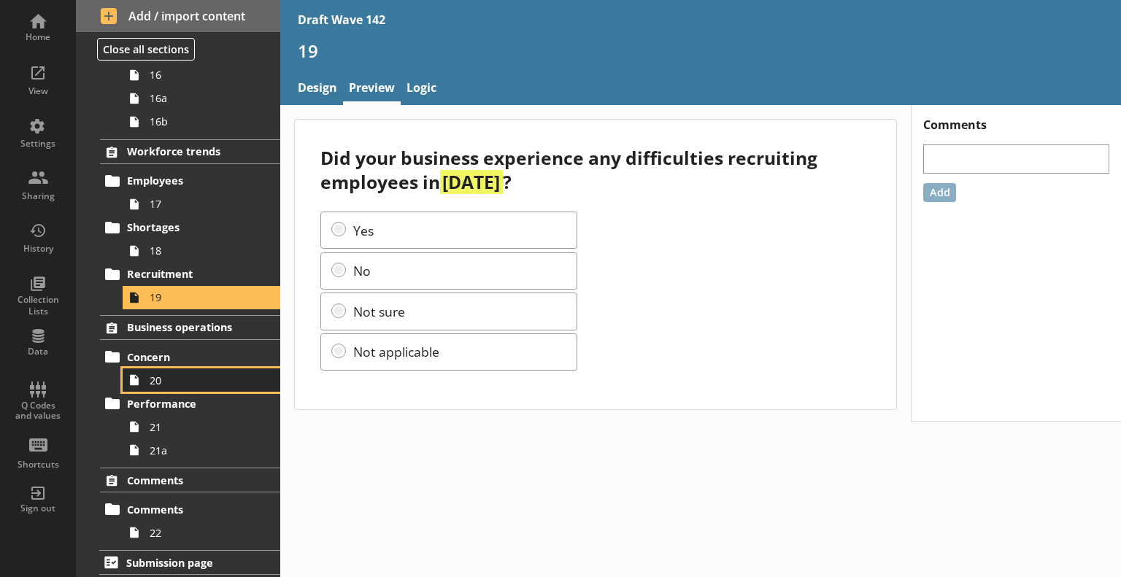
click at [161, 374] on span "20" at bounding box center [205, 381] width 110 height 14
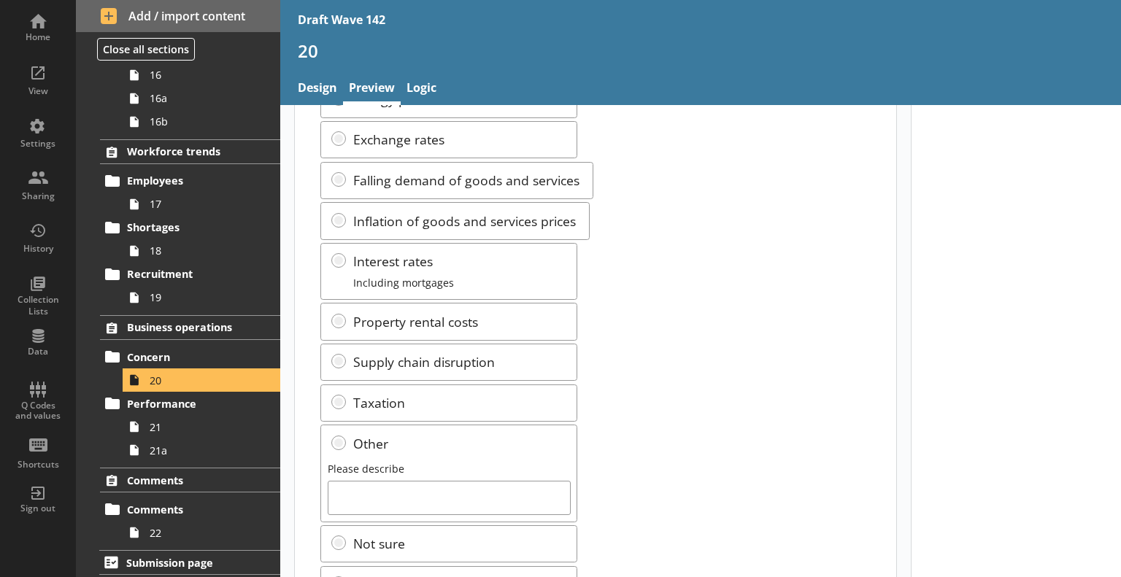
scroll to position [285, 0]
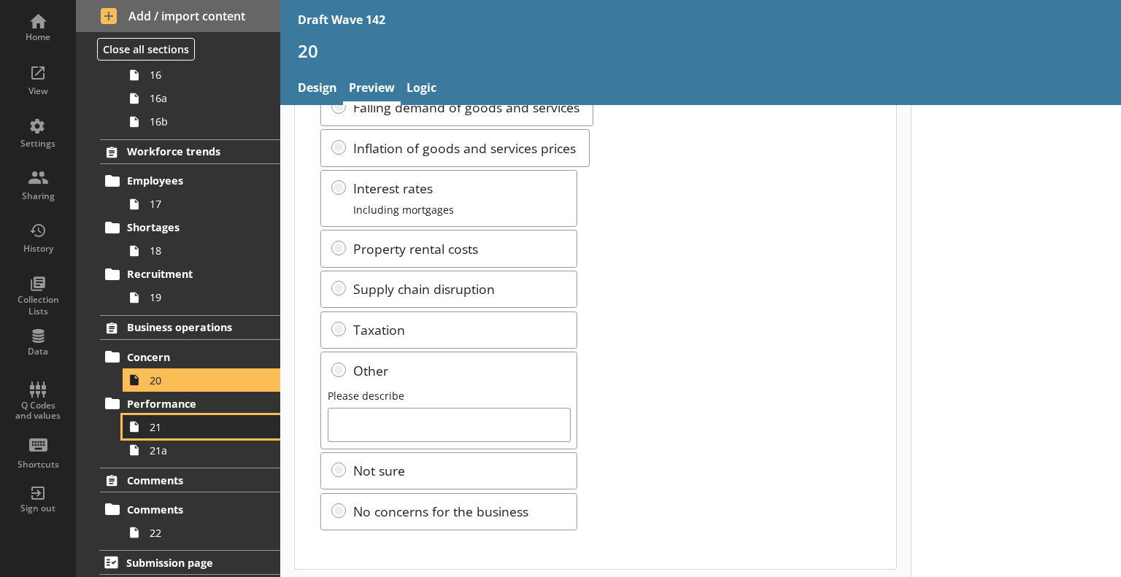
click at [161, 423] on span "21" at bounding box center [205, 427] width 110 height 14
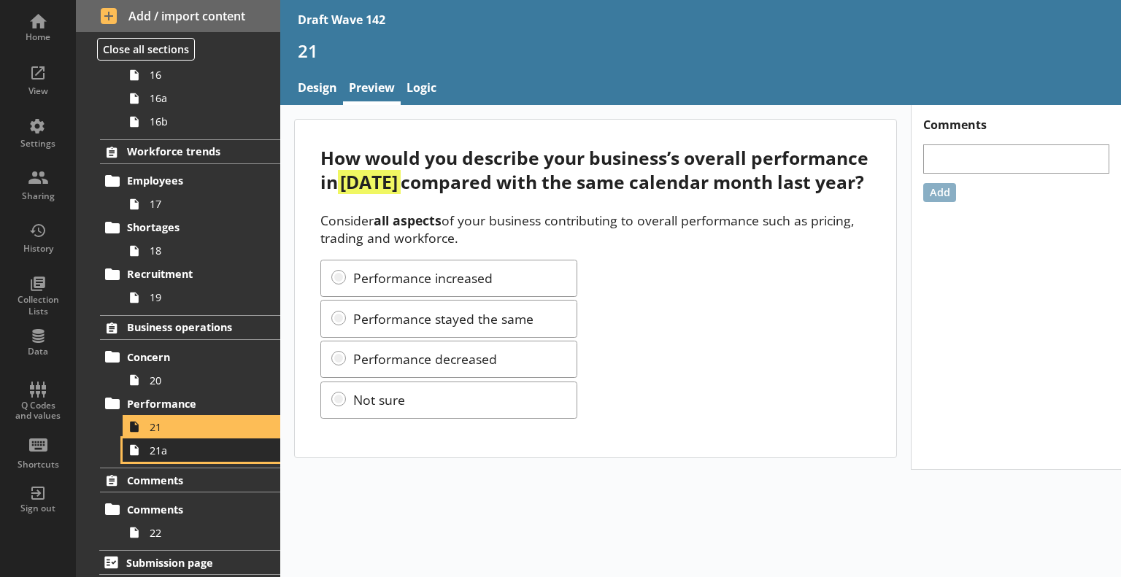
click at [154, 451] on span "21a" at bounding box center [205, 451] width 110 height 14
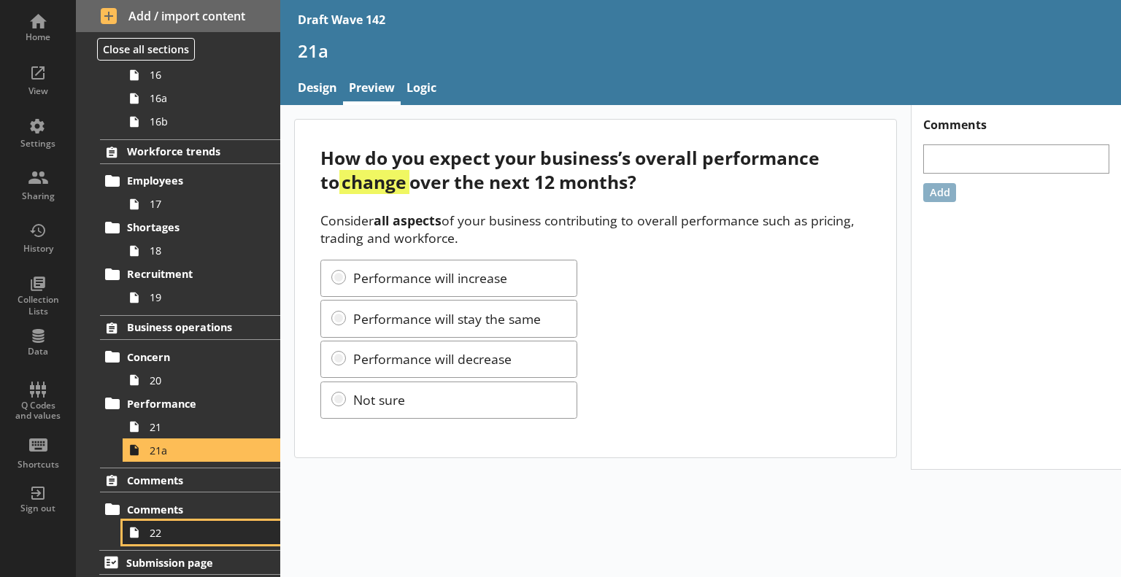
click at [187, 531] on span "22" at bounding box center [205, 533] width 110 height 14
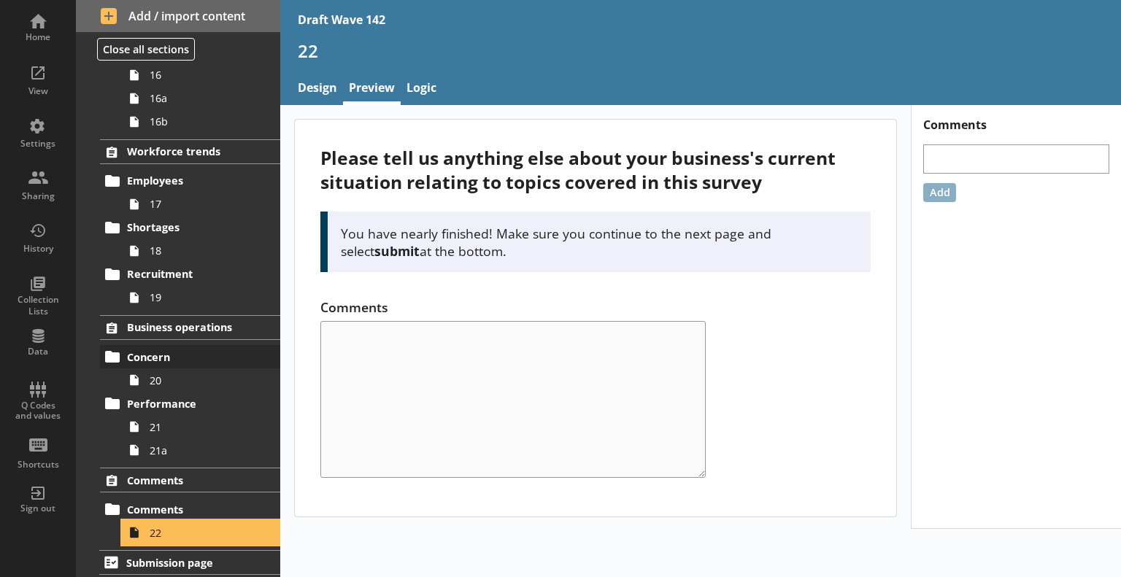
scroll to position [442, 0]
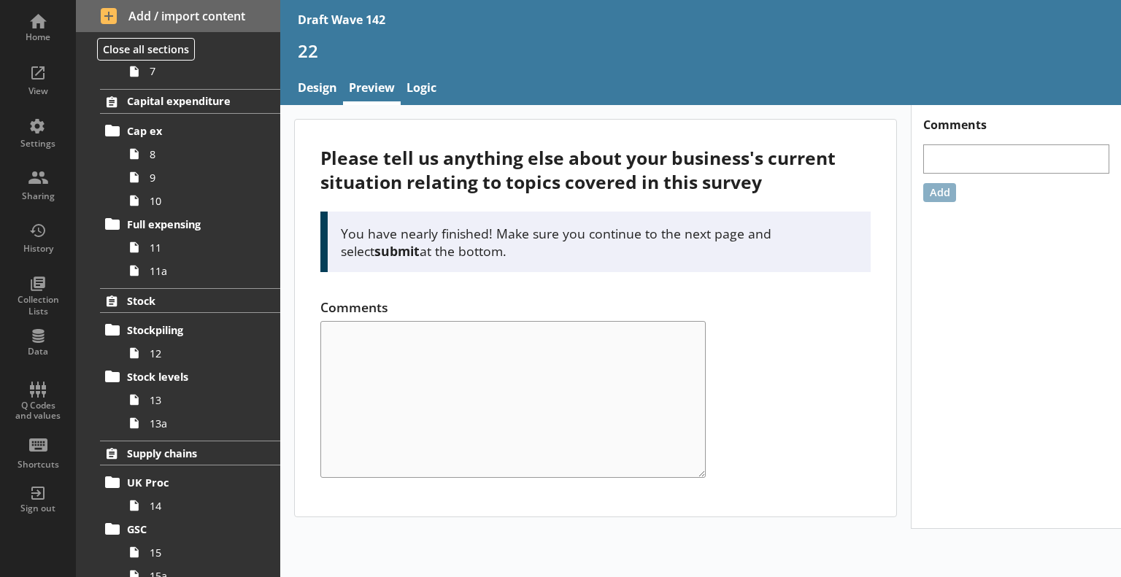
click at [497, 286] on div "Please tell us anything else about your business's current situation relating t…" at bounding box center [595, 318] width 601 height 397
